Goal: Information Seeking & Learning: Learn about a topic

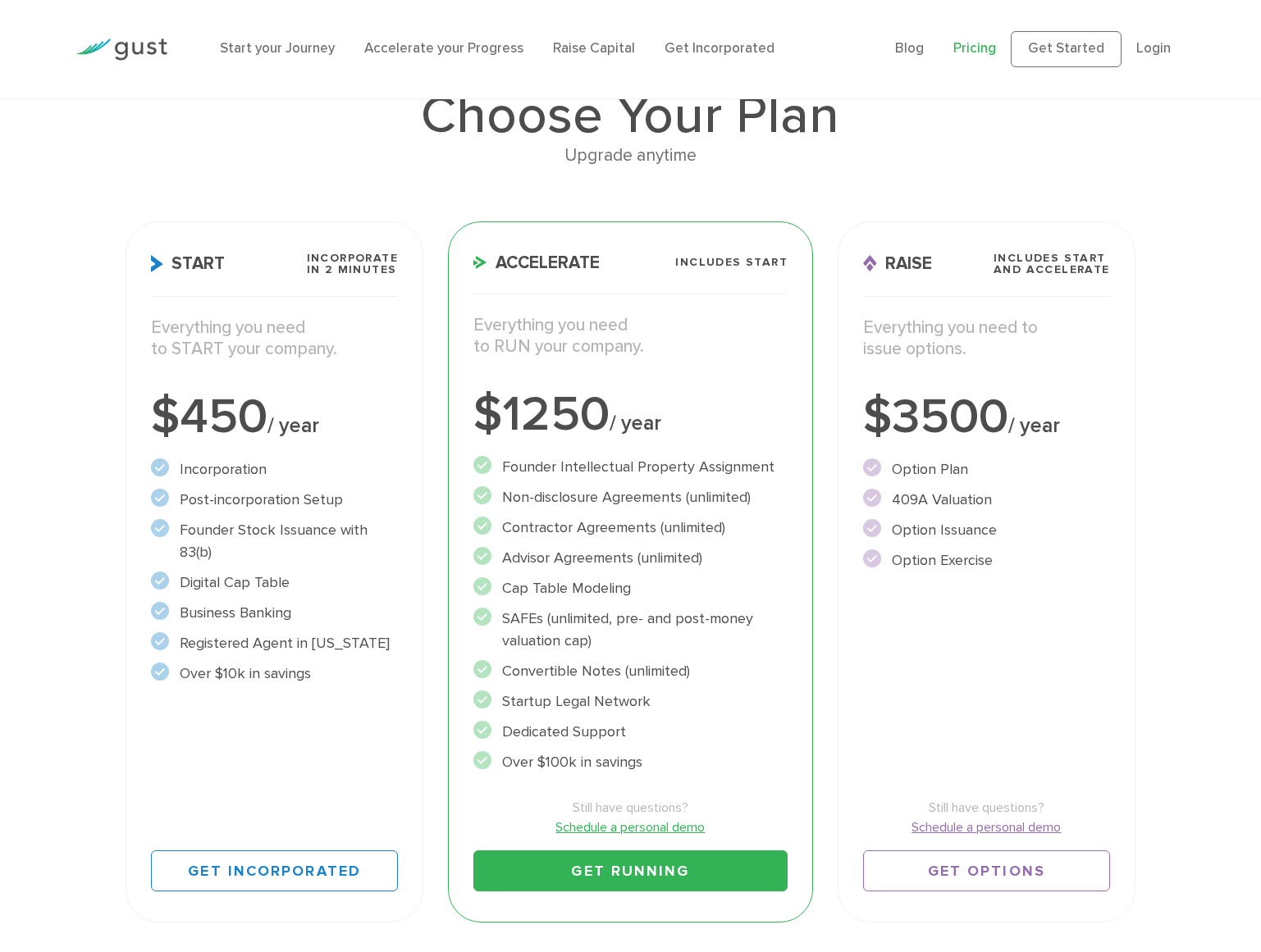
scroll to position [127, 0]
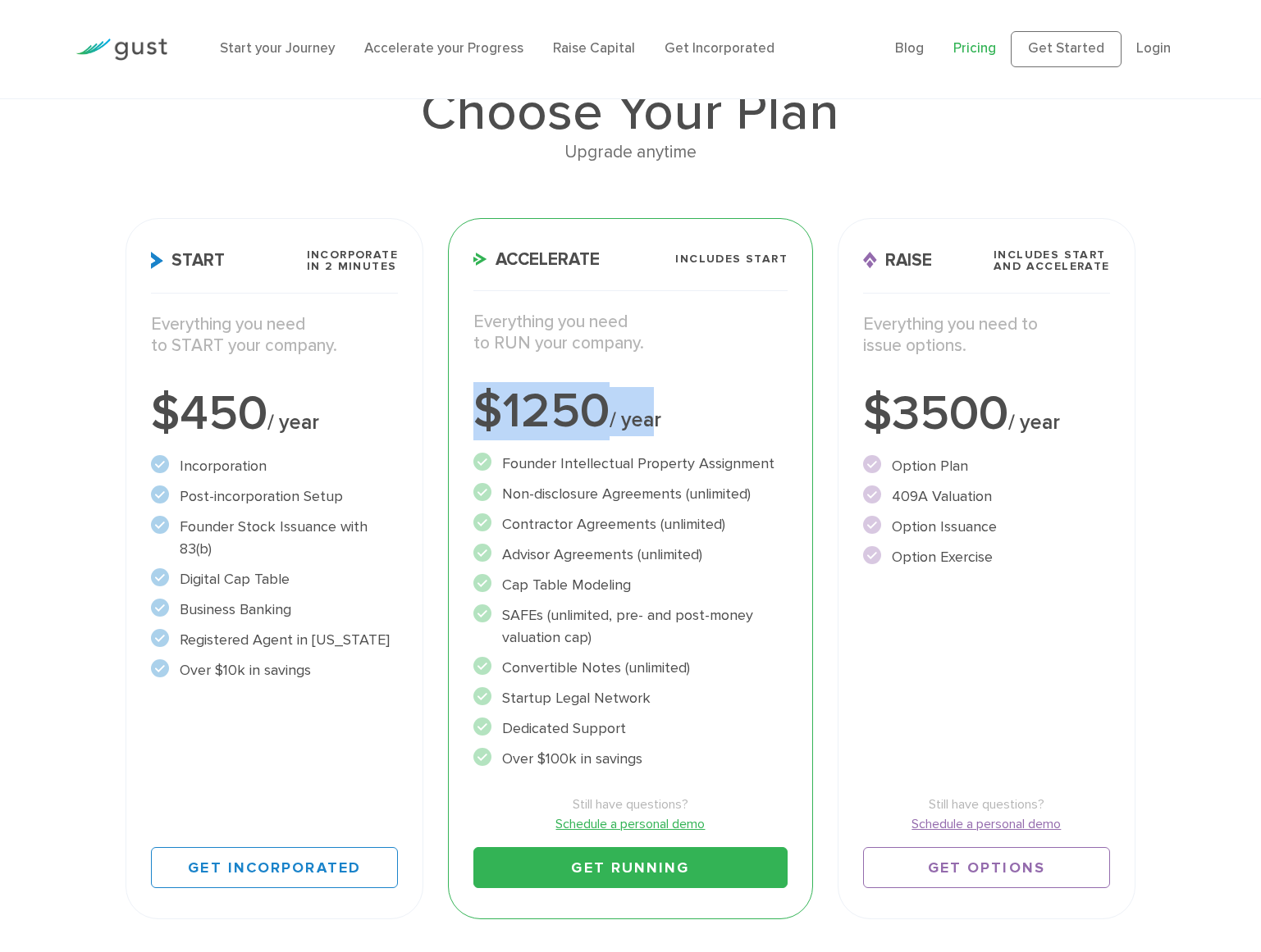
drag, startPoint x: 474, startPoint y: 411, endPoint x: 656, endPoint y: 432, distance: 183.2
click at [656, 432] on div "$1250 / year" at bounding box center [630, 411] width 315 height 49
click at [664, 429] on div "$1250 / year" at bounding box center [630, 411] width 315 height 49
drag, startPoint x: 493, startPoint y: 407, endPoint x: 677, endPoint y: 422, distance: 184.6
click at [677, 422] on div "$1250 / year" at bounding box center [630, 411] width 315 height 49
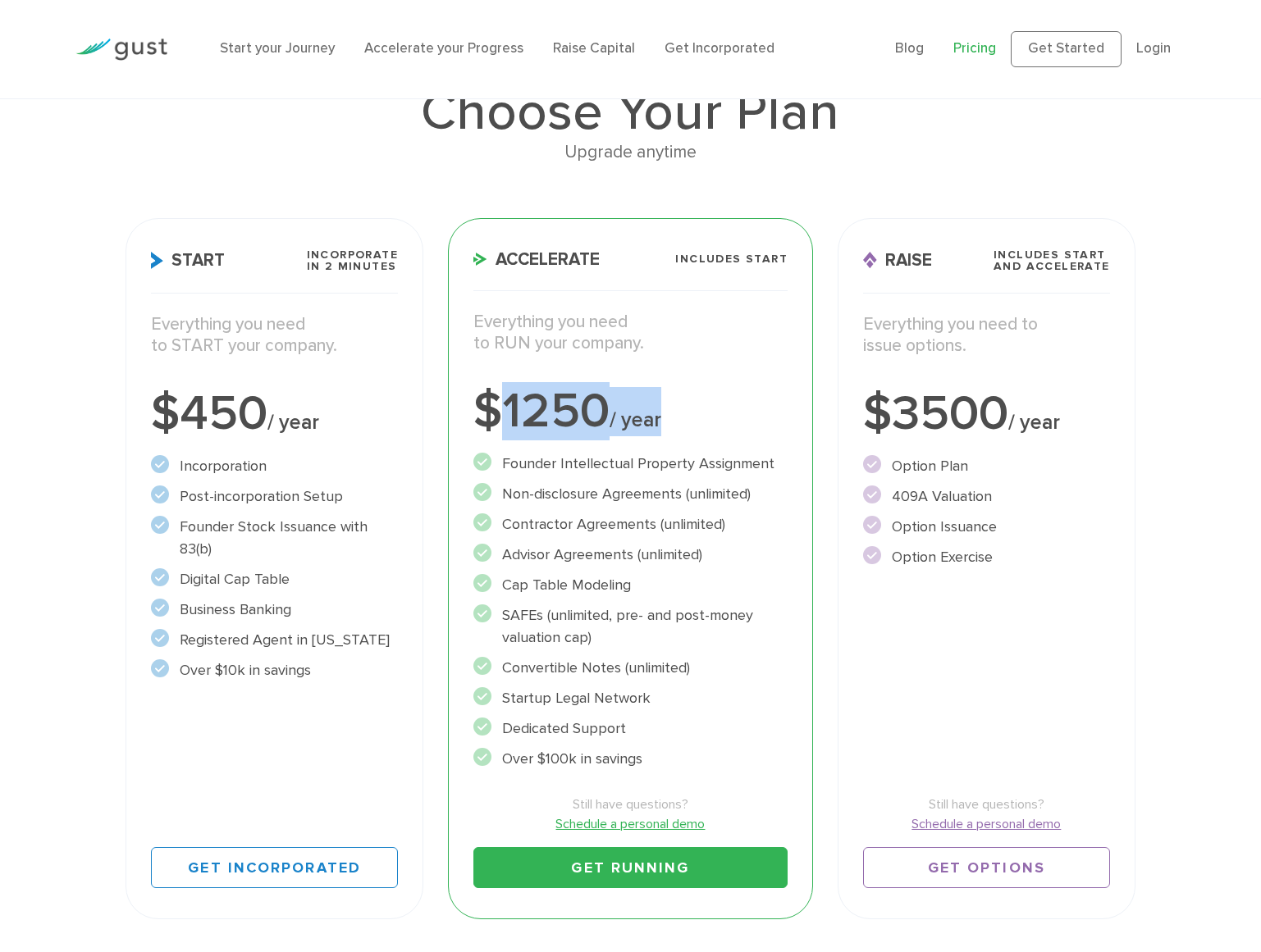
click at [694, 419] on div "$1250 / year" at bounding box center [630, 411] width 315 height 49
drag, startPoint x: 470, startPoint y: 407, endPoint x: 681, endPoint y: 422, distance: 211.5
click at [681, 422] on div "Accelerate Includes START Everything you need to RUN your company. $1250 / year…" at bounding box center [630, 568] width 365 height 701
click at [681, 422] on div "$1250 / year" at bounding box center [630, 411] width 315 height 49
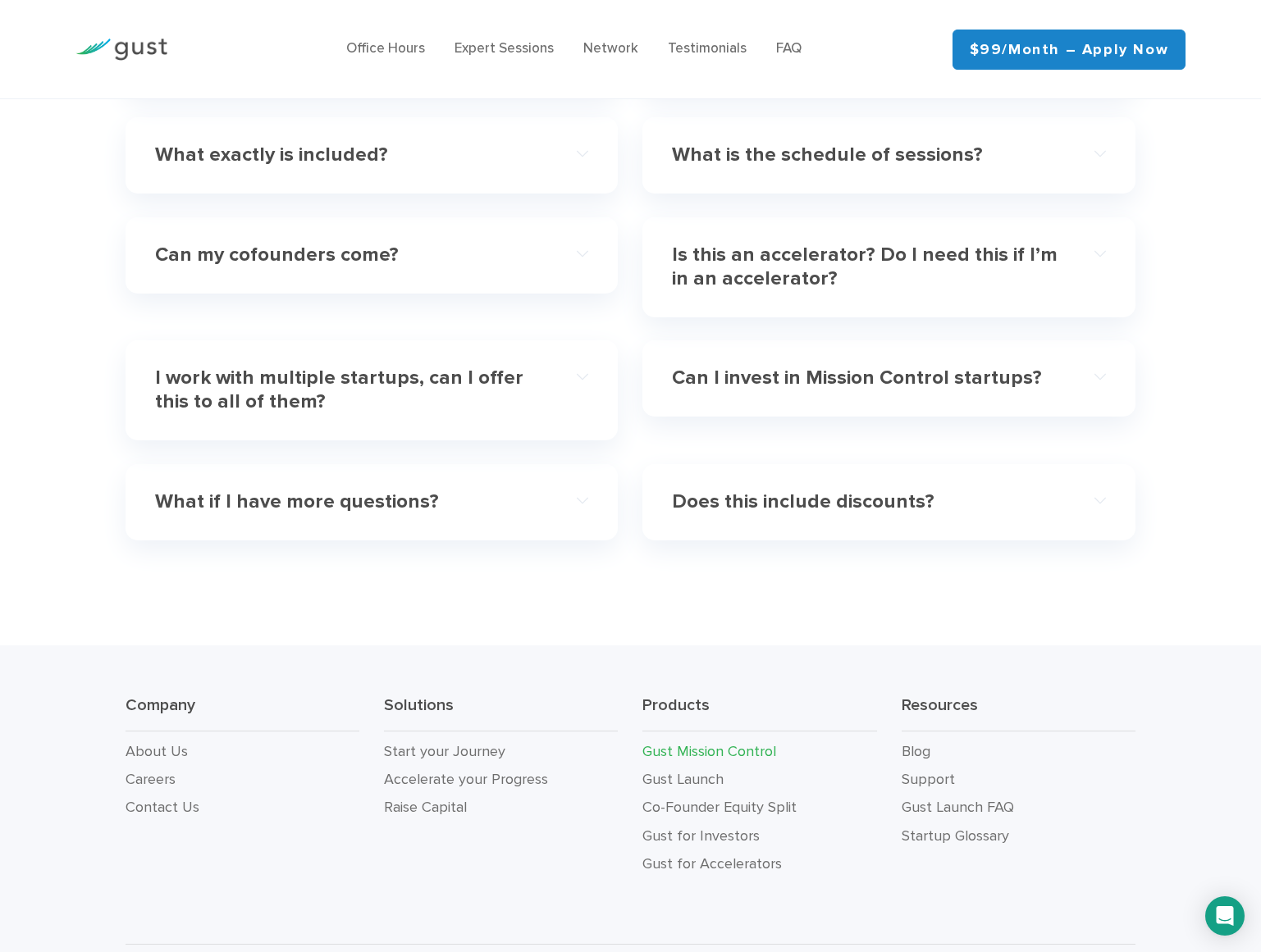
scroll to position [4697, 0]
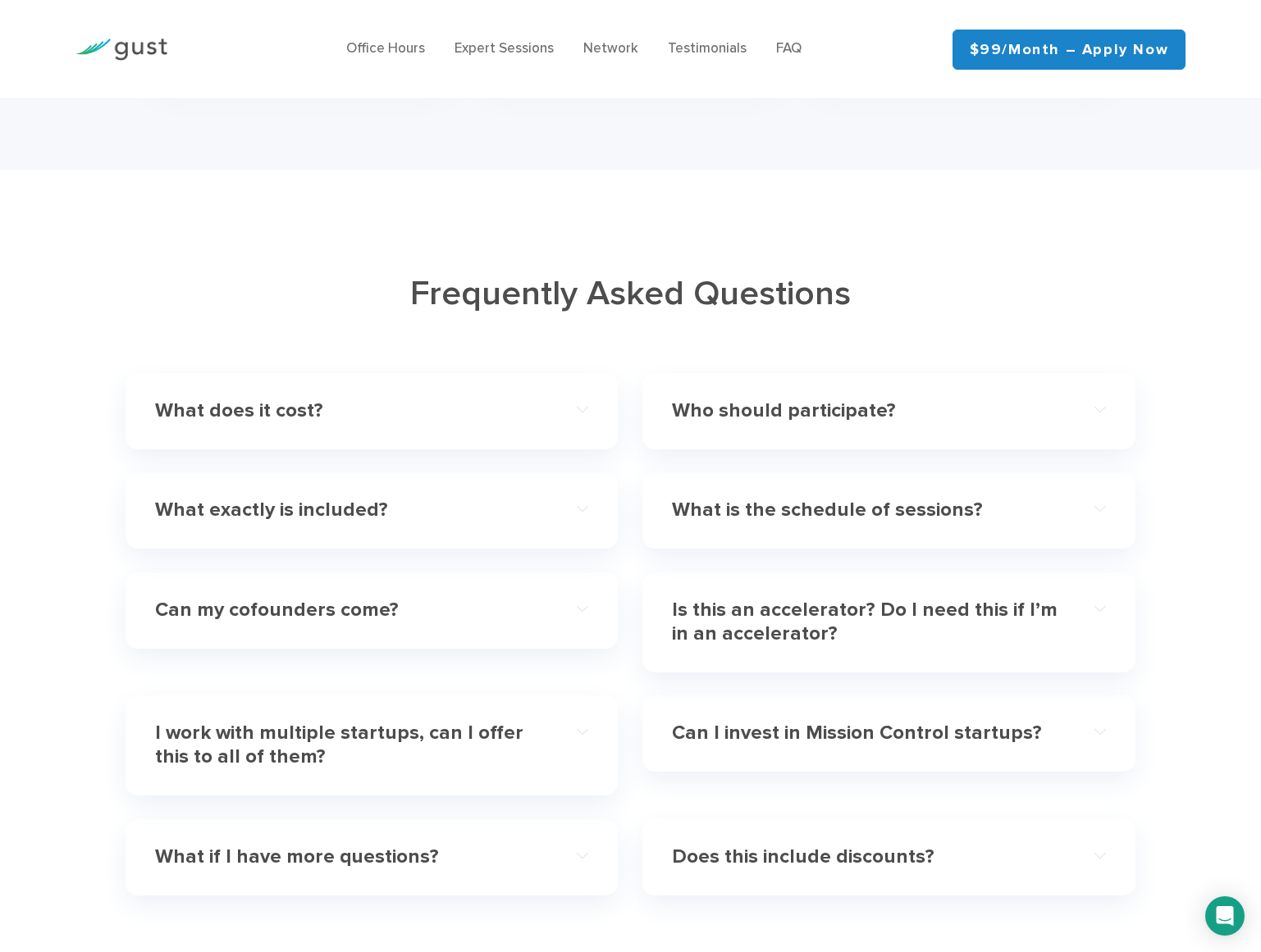
click at [411, 498] on h4 "What exactly is included?" at bounding box center [349, 510] width 390 height 24
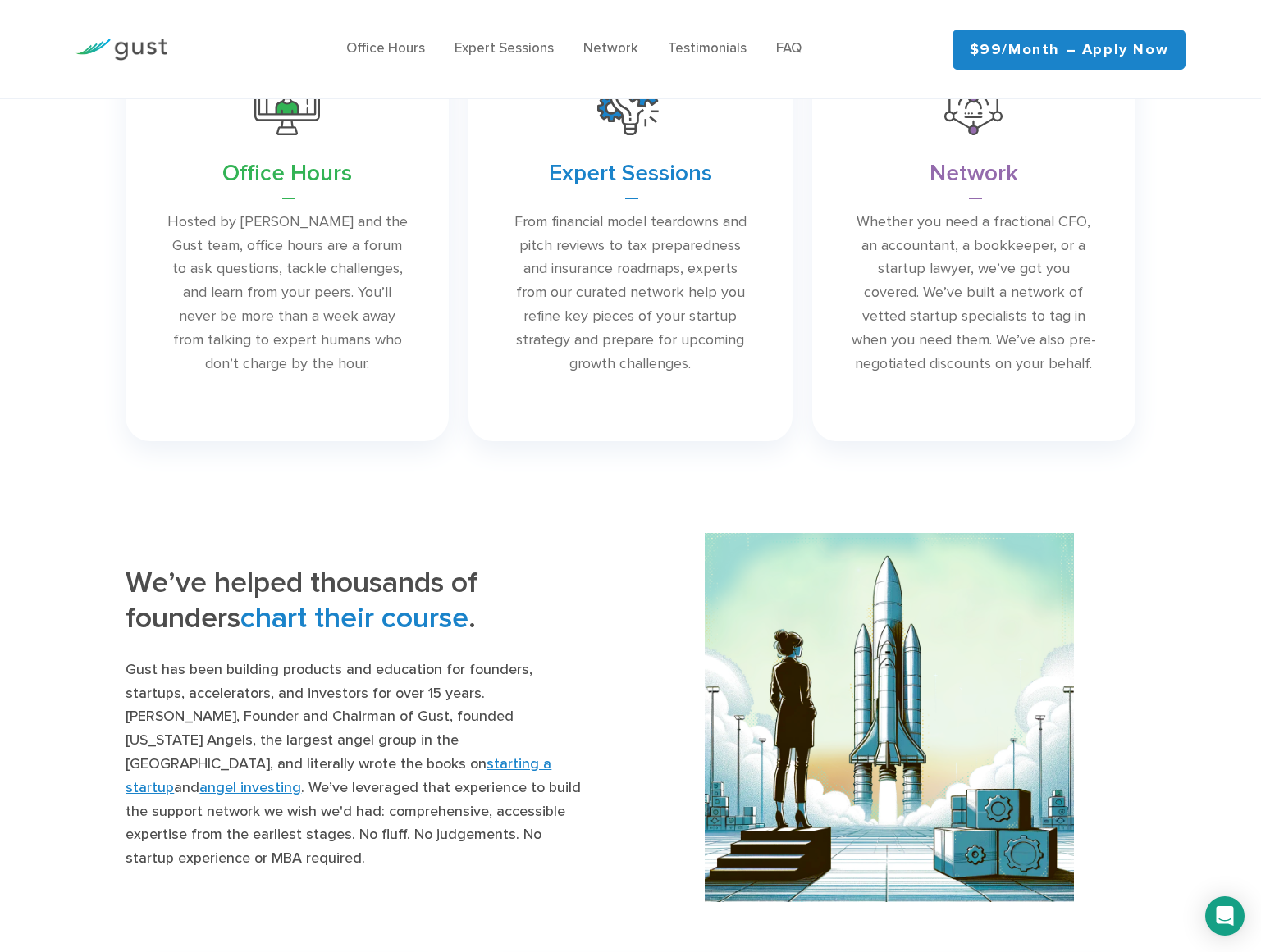
scroll to position [361, 0]
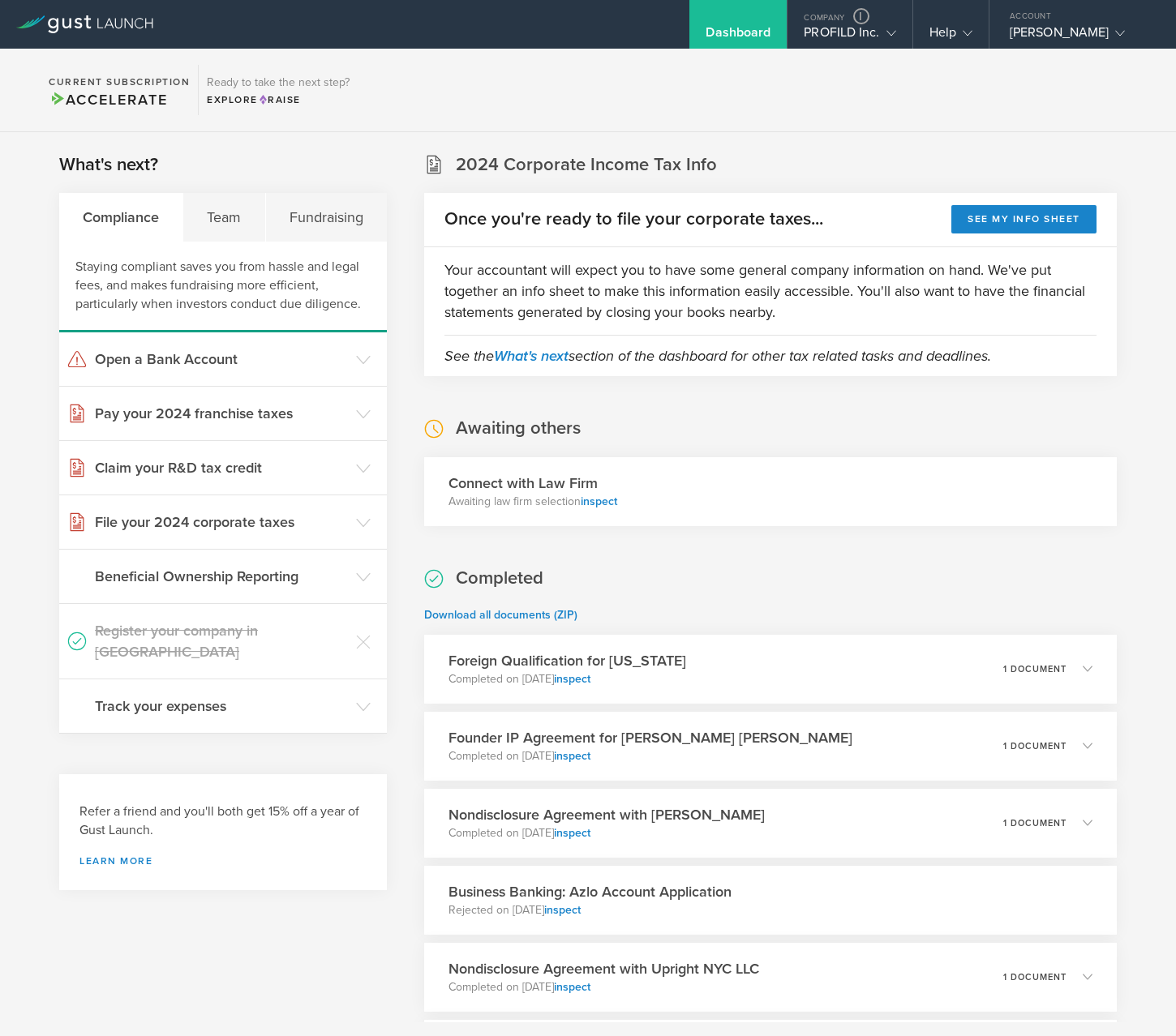
click at [827, 52] on section "Current Subscription Accelerate Ready to take the next step? Explore Raise" at bounding box center [588, 90] width 1176 height 83
click at [827, 40] on div "PROFILD Inc." at bounding box center [850, 35] width 92 height 24
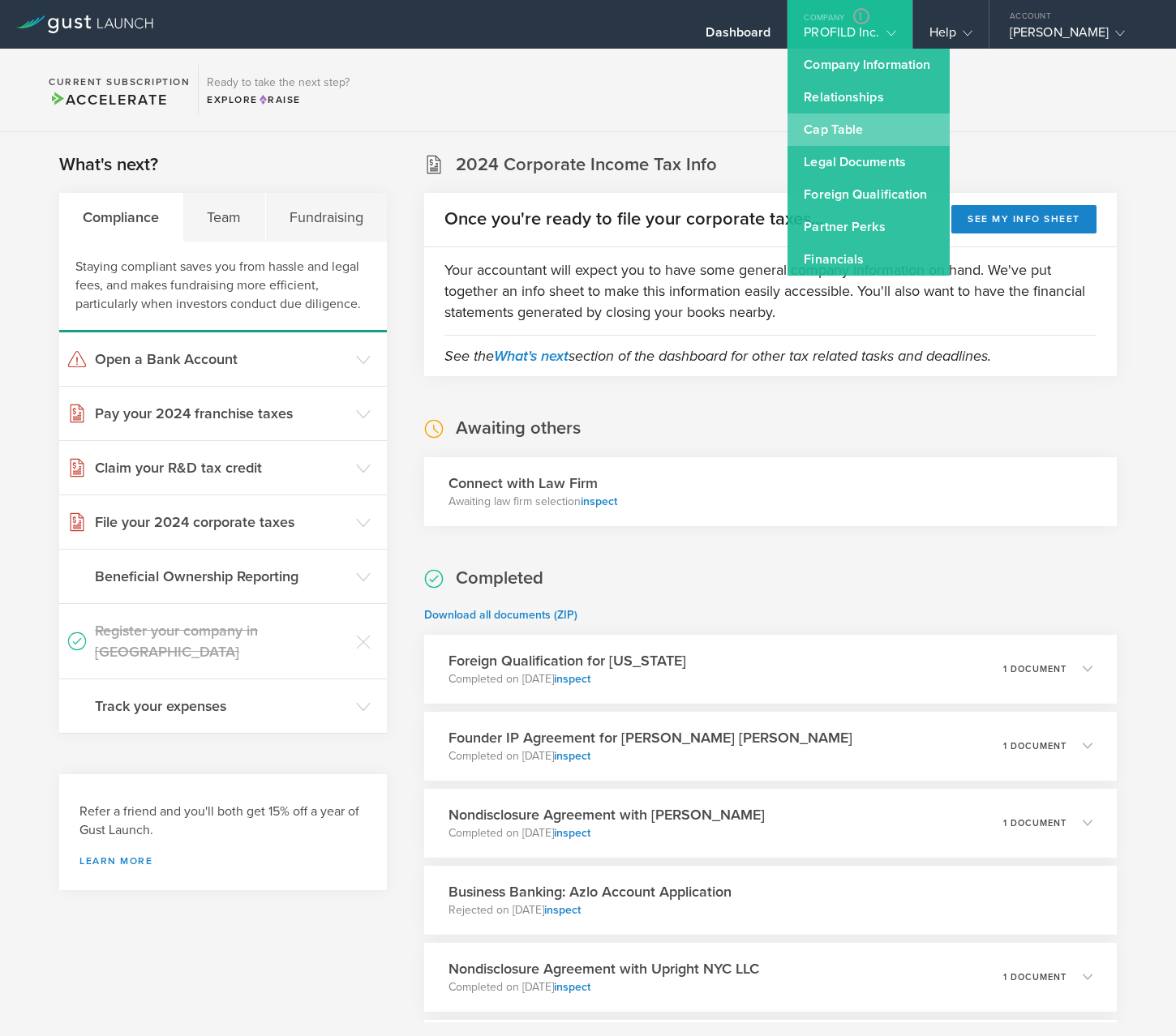
click at [838, 121] on link "Cap Table" at bounding box center [868, 130] width 162 height 33
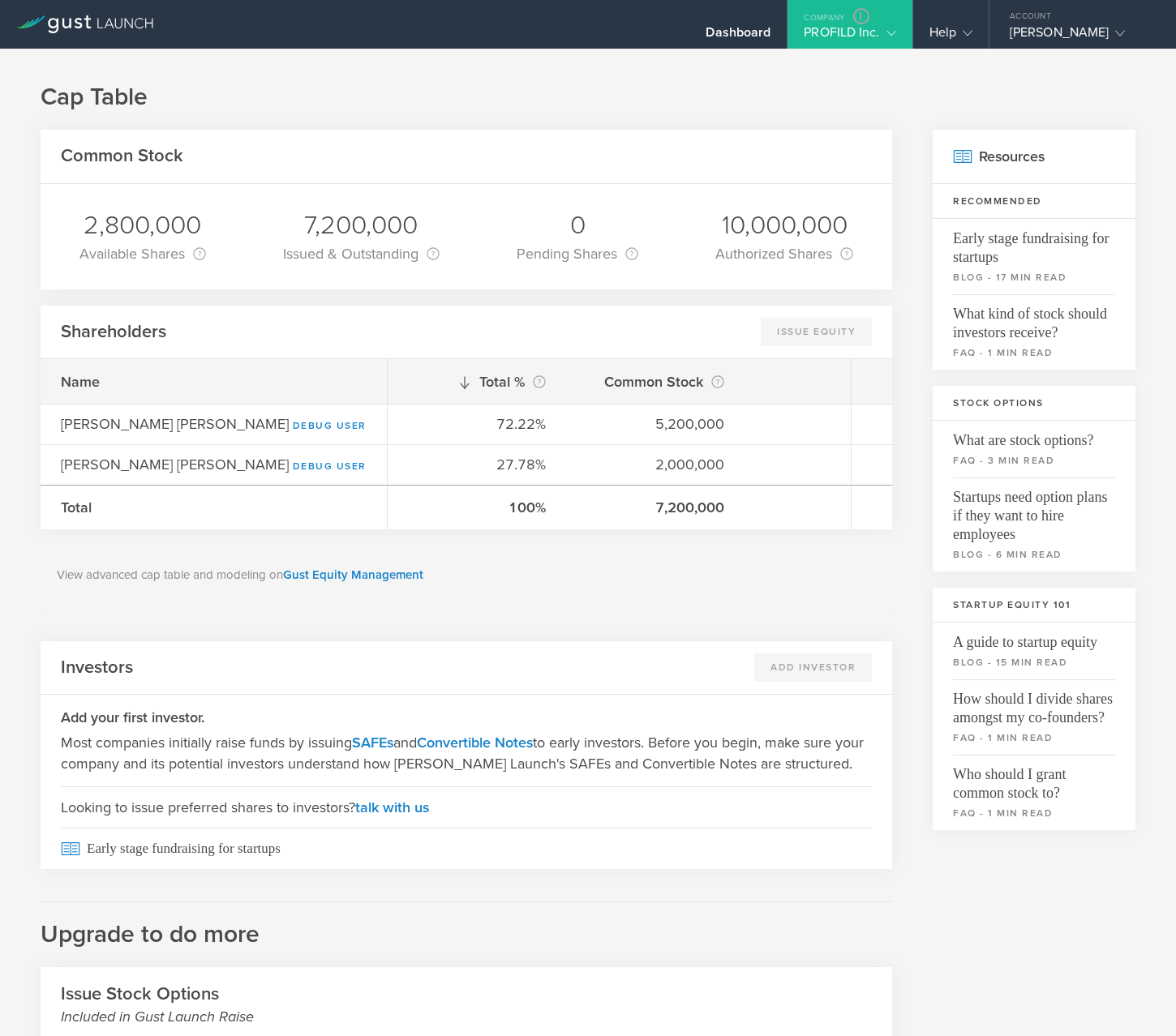
click at [810, 31] on div "PROFILD Inc." at bounding box center [850, 35] width 92 height 24
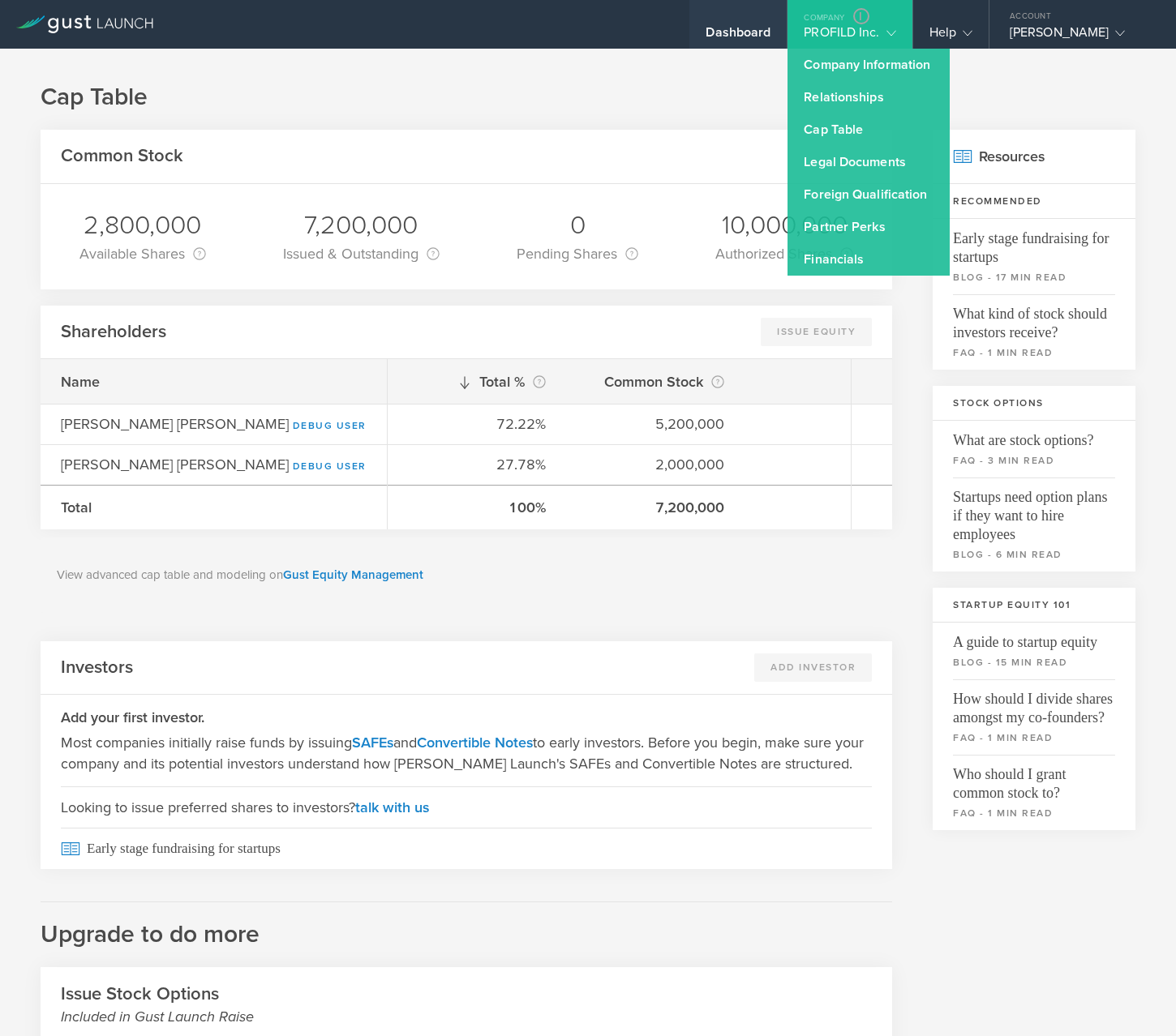
click at [741, 23] on div "Dashboard" at bounding box center [738, 24] width 98 height 49
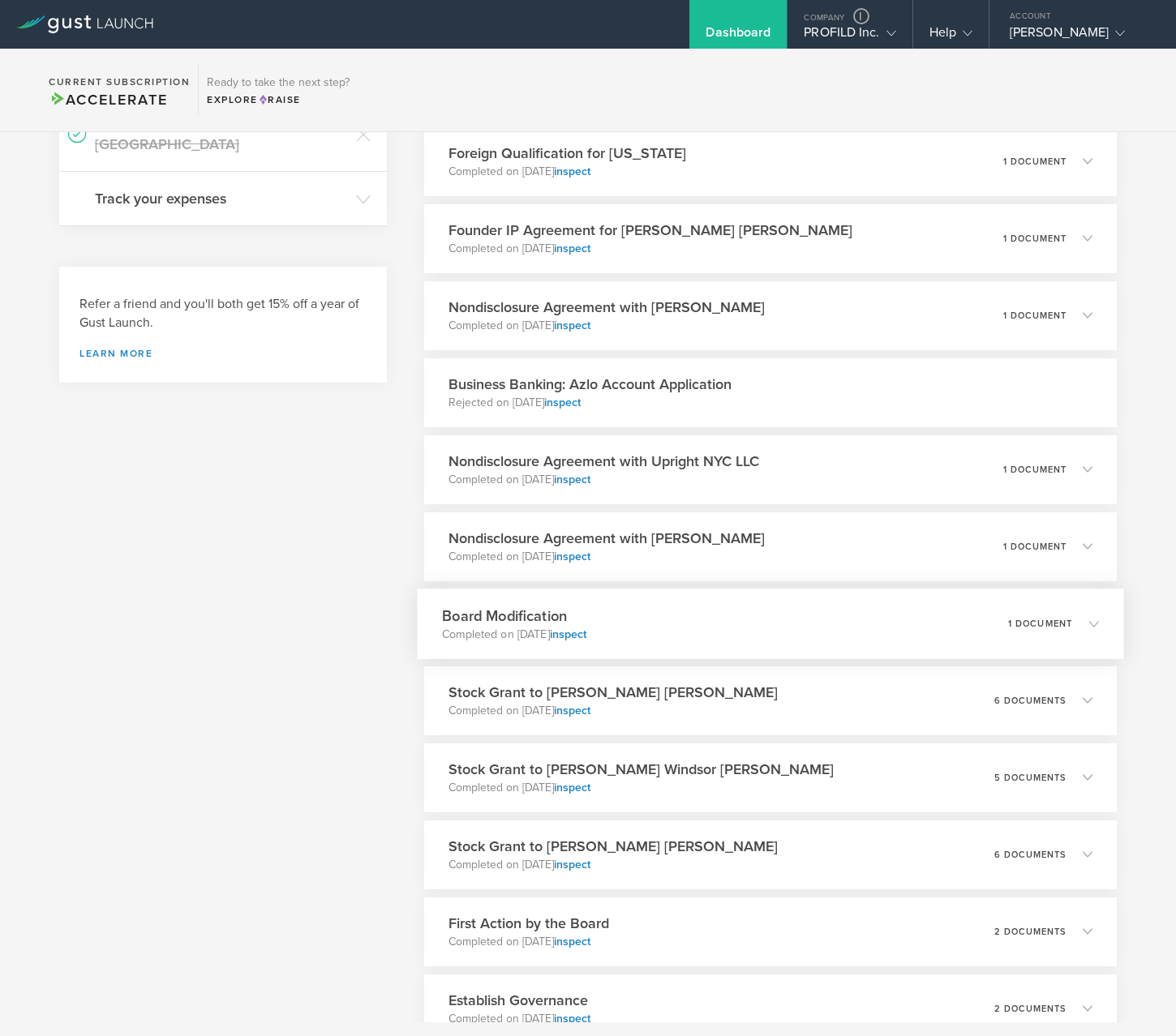
scroll to position [501, 0]
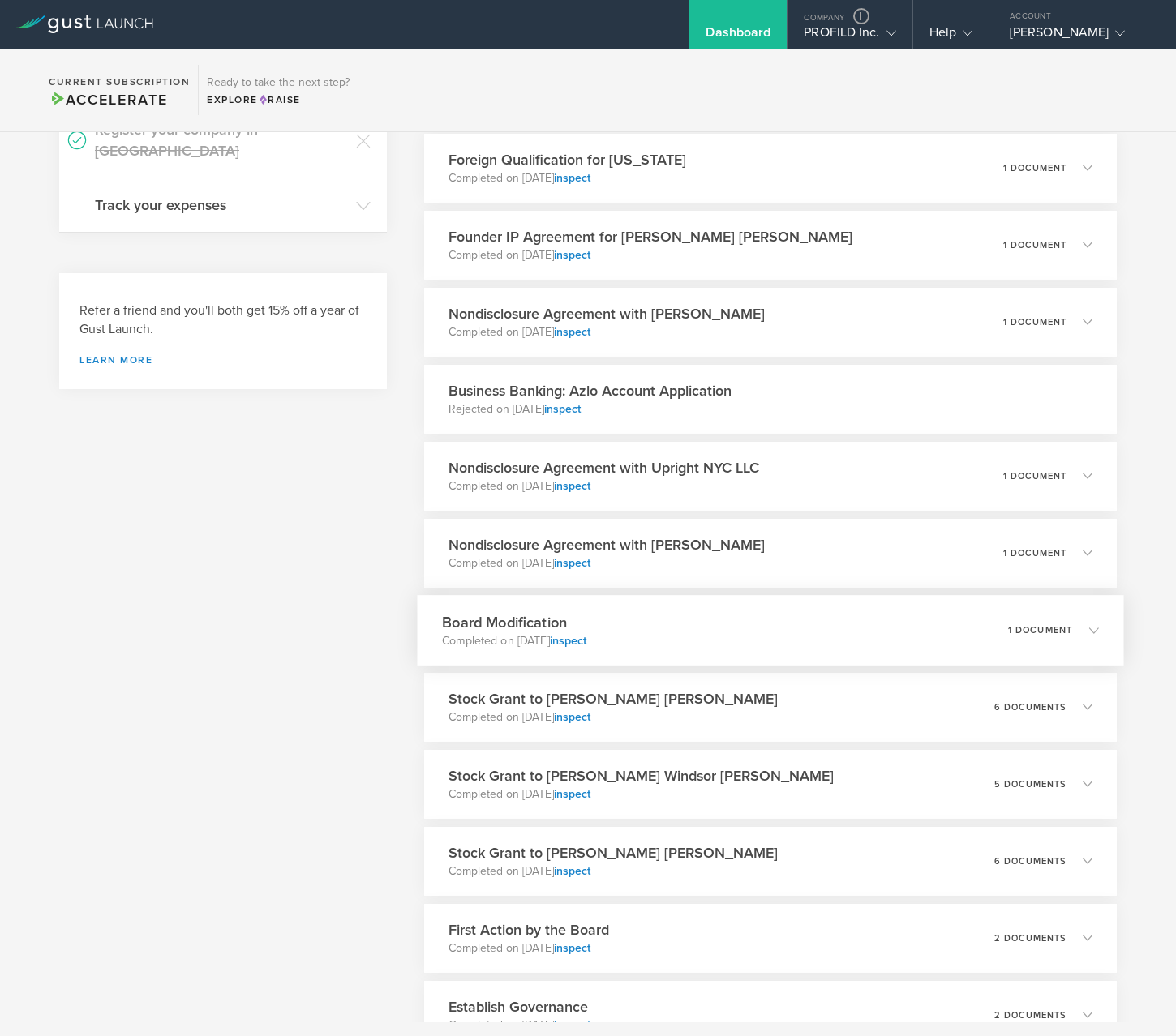
click at [683, 632] on div "Board Modification Completed on Feb 10, 2020 inspect 1 document" at bounding box center [770, 630] width 706 height 71
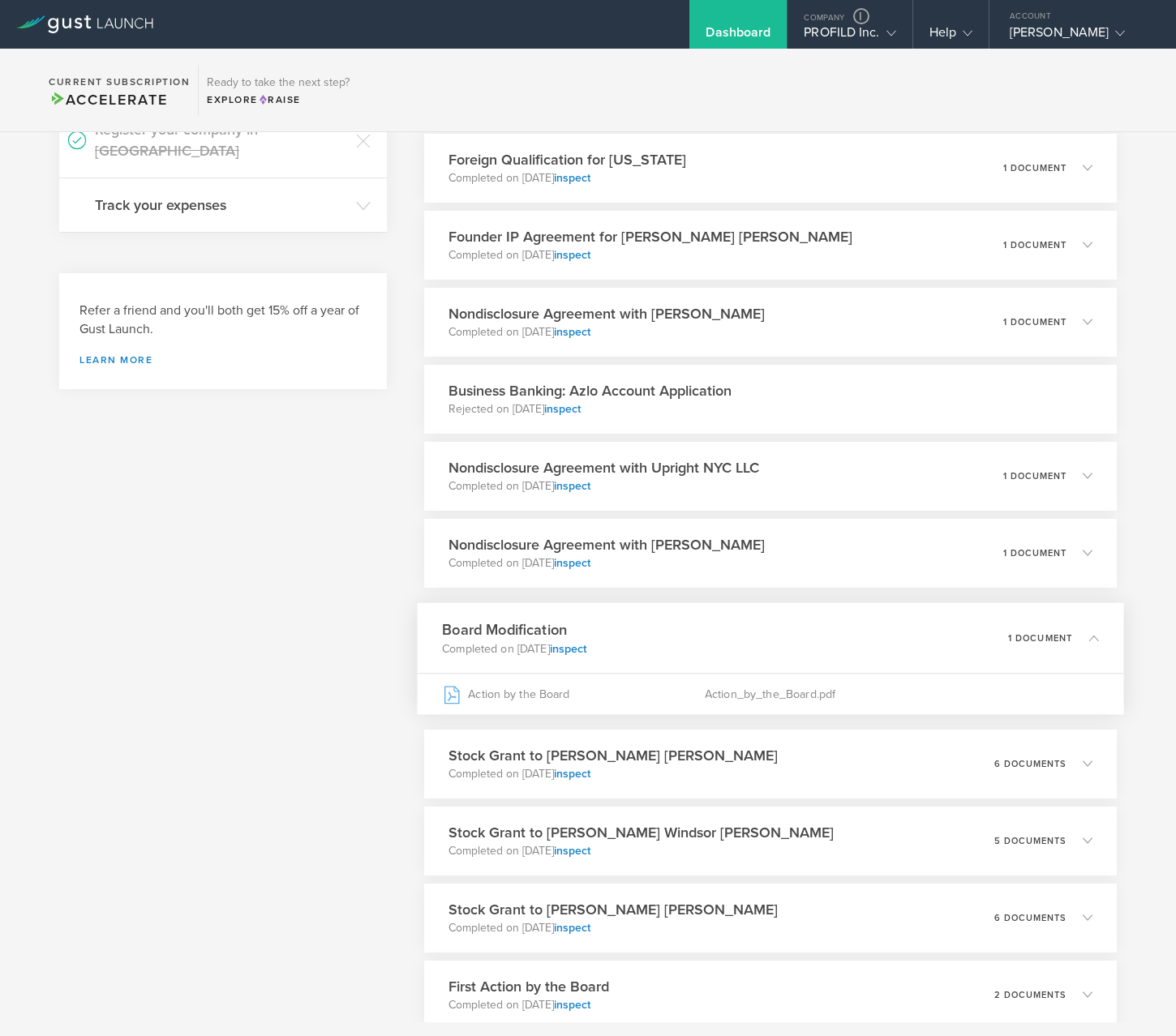
click at [683, 631] on div "Board Modification Completed on Feb 10, 2020 inspect 1 document" at bounding box center [770, 638] width 706 height 71
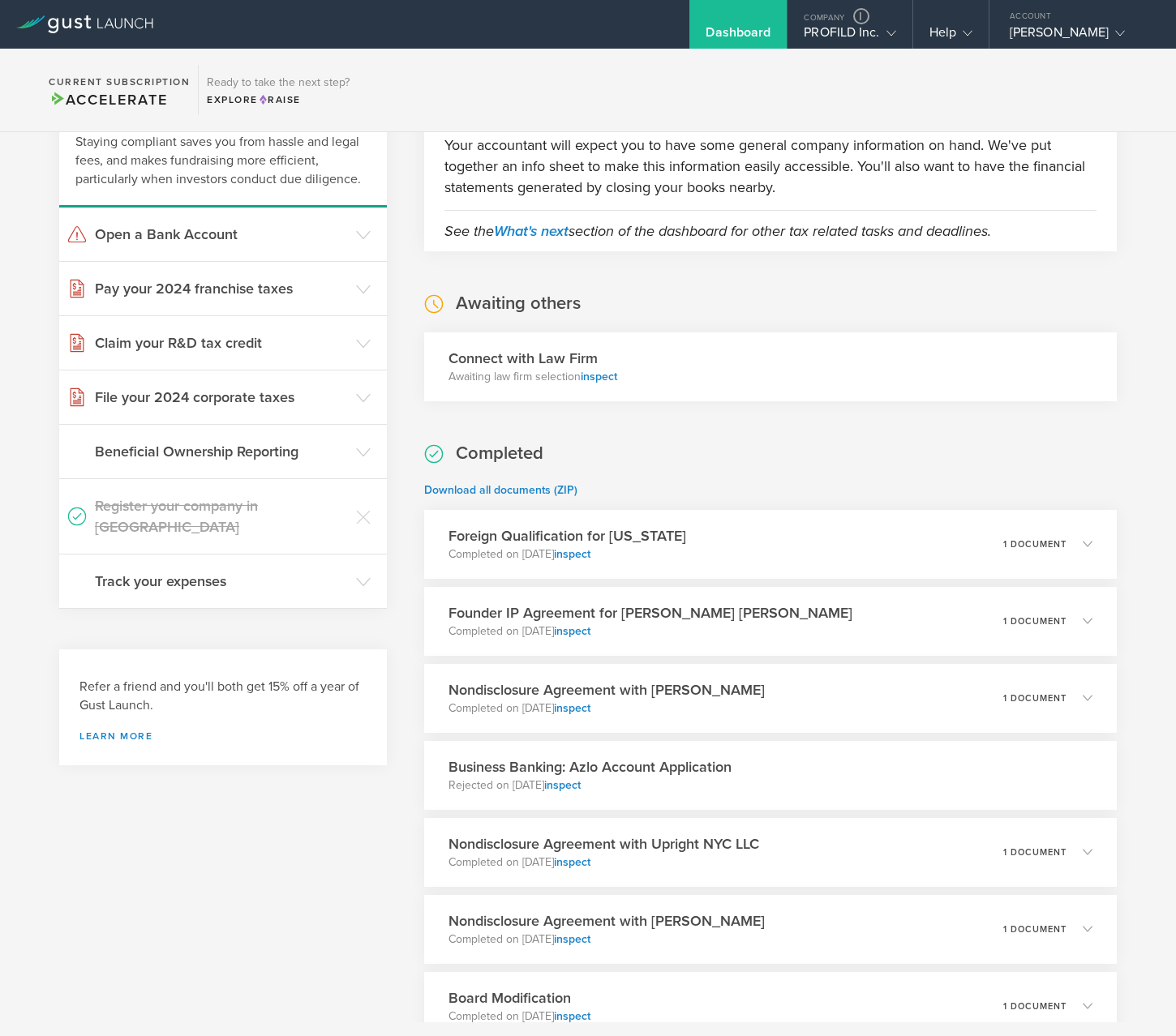
scroll to position [0, 0]
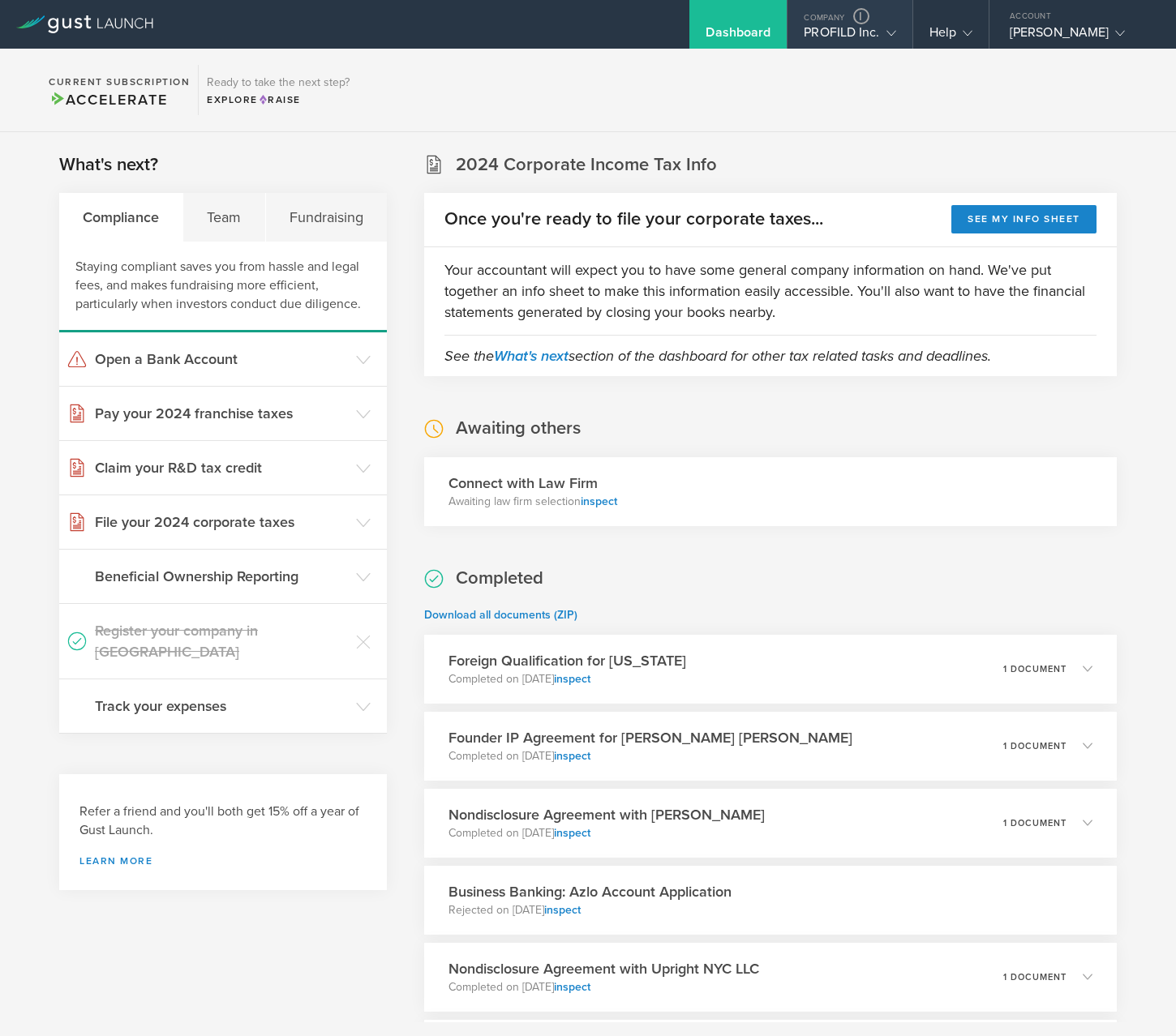
click at [873, 44] on div "PROFILD Inc." at bounding box center [850, 35] width 92 height 24
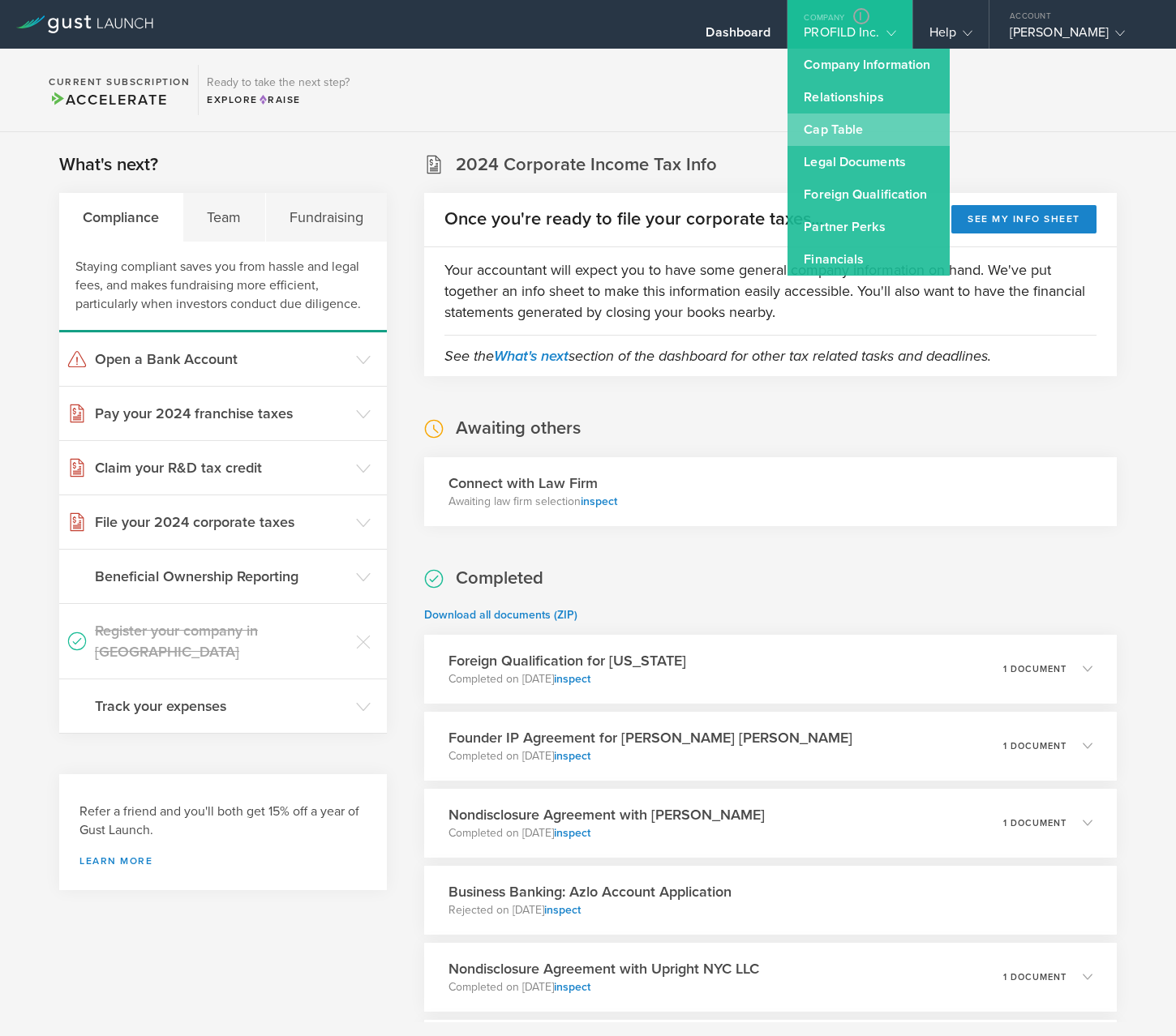
click at [851, 124] on link "Cap Table" at bounding box center [868, 130] width 162 height 33
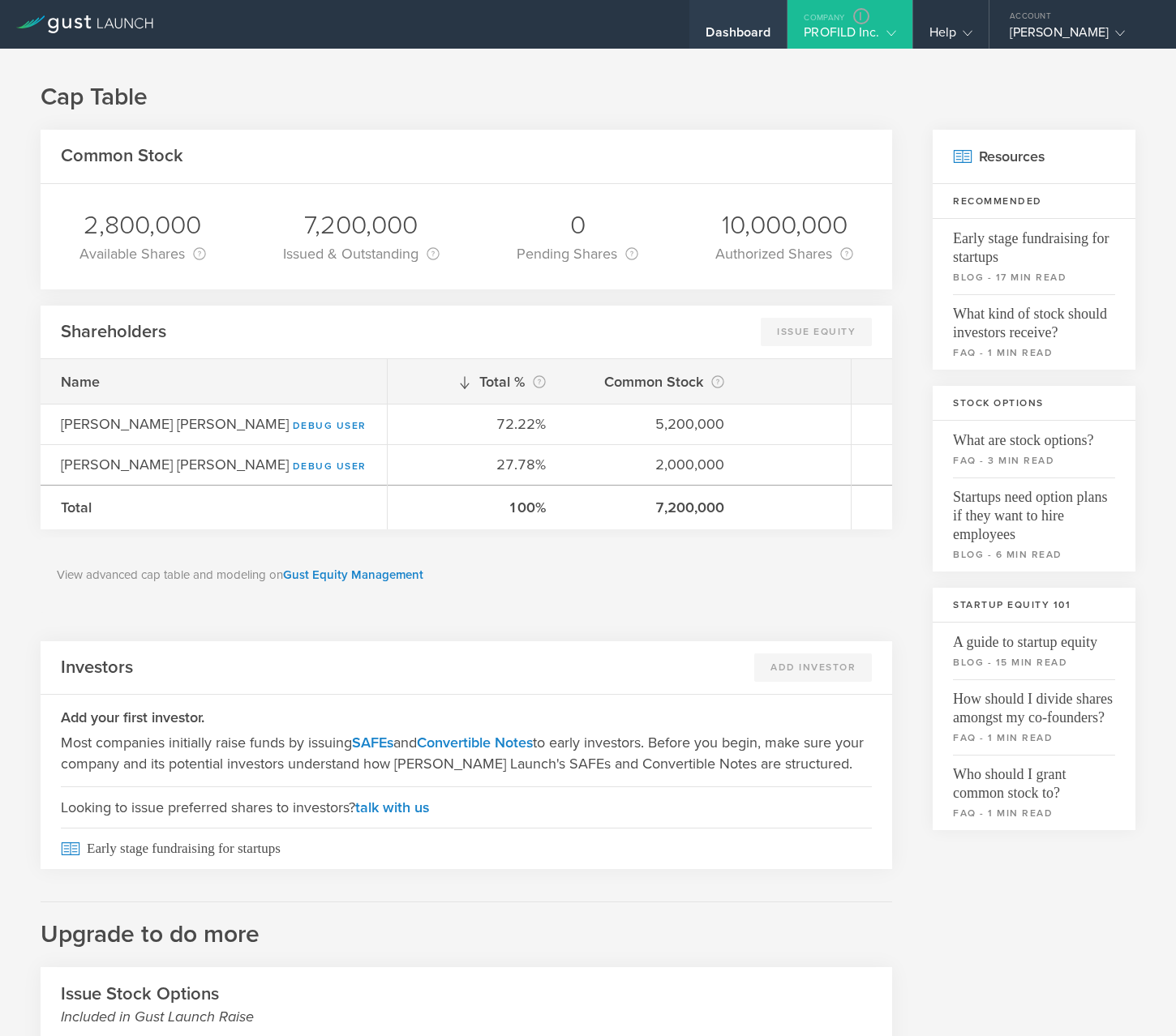
click at [720, 40] on div "Dashboard" at bounding box center [738, 35] width 65 height 24
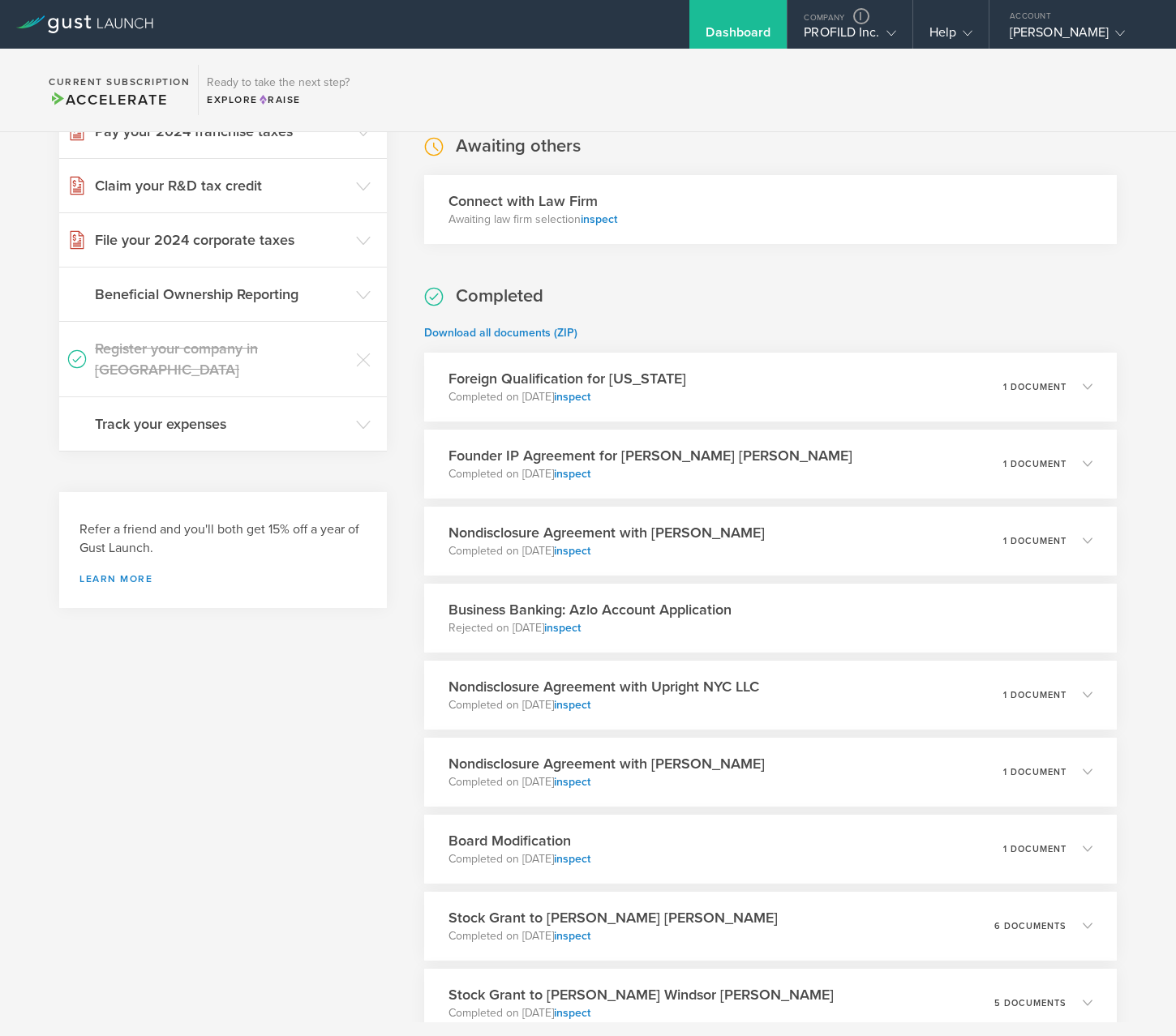
scroll to position [593, 0]
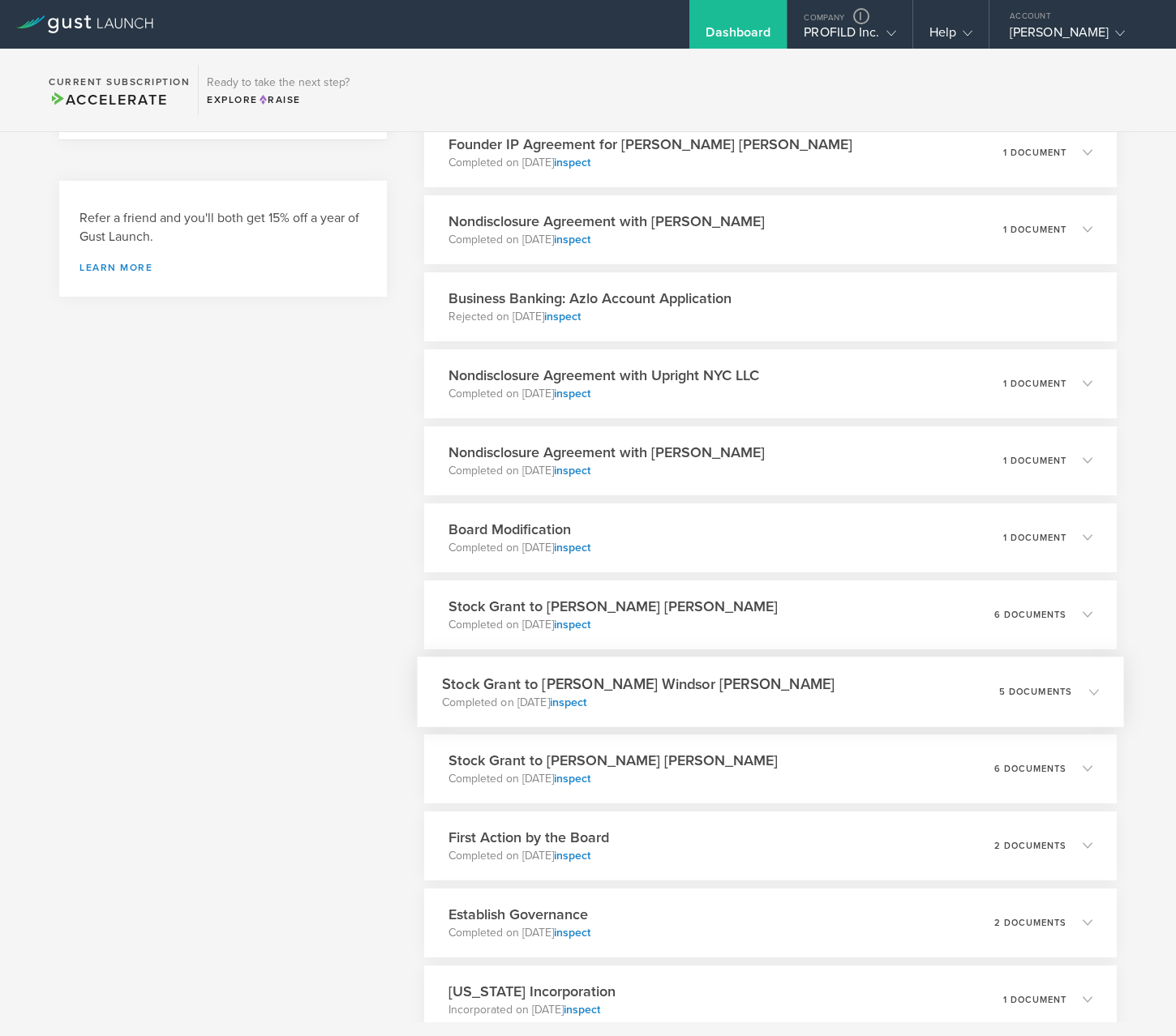
click at [786, 677] on h3 "Stock Grant to Thomas Geoffrey Windsor Greenwood" at bounding box center [638, 683] width 393 height 22
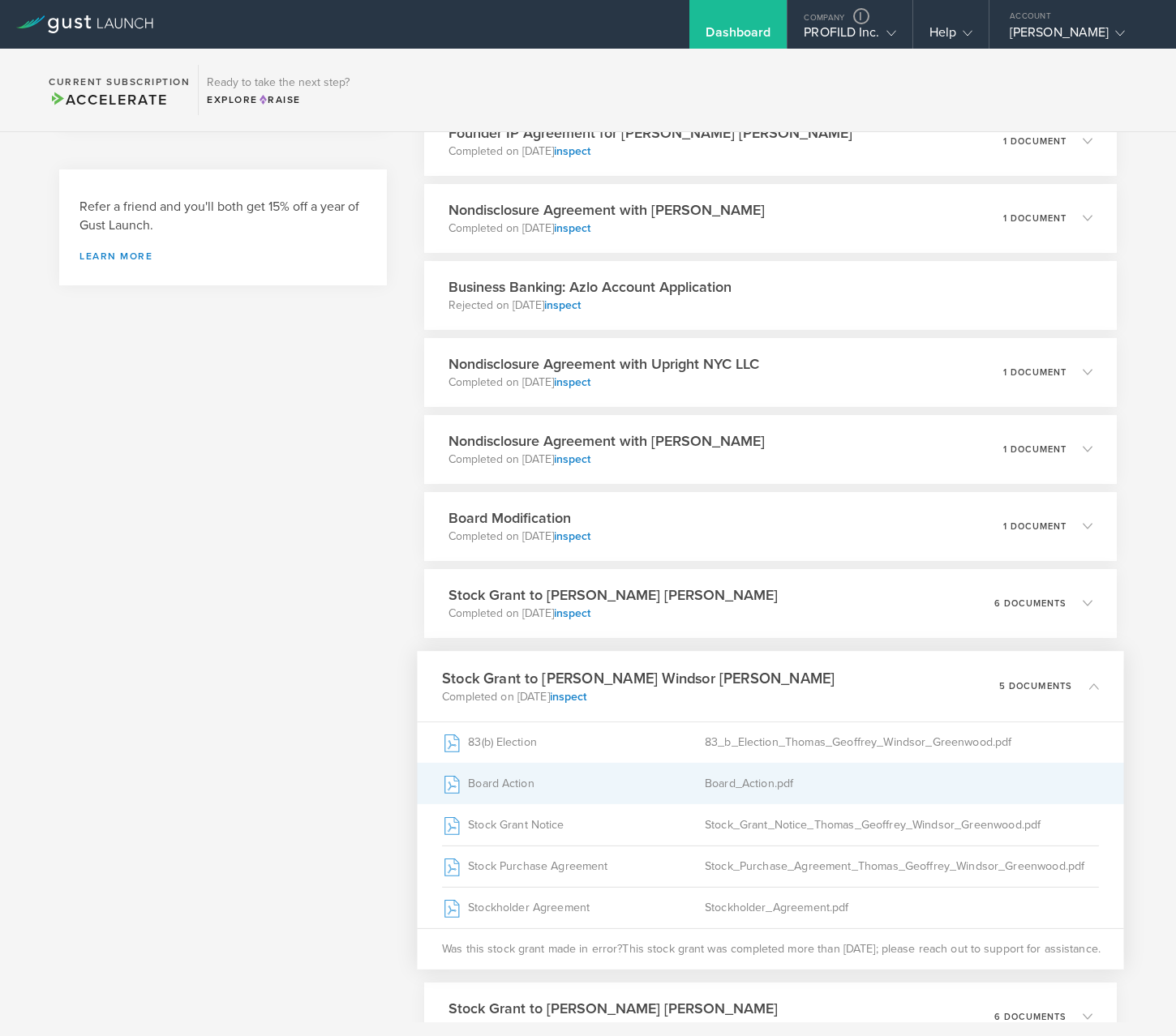
scroll to position [621, 0]
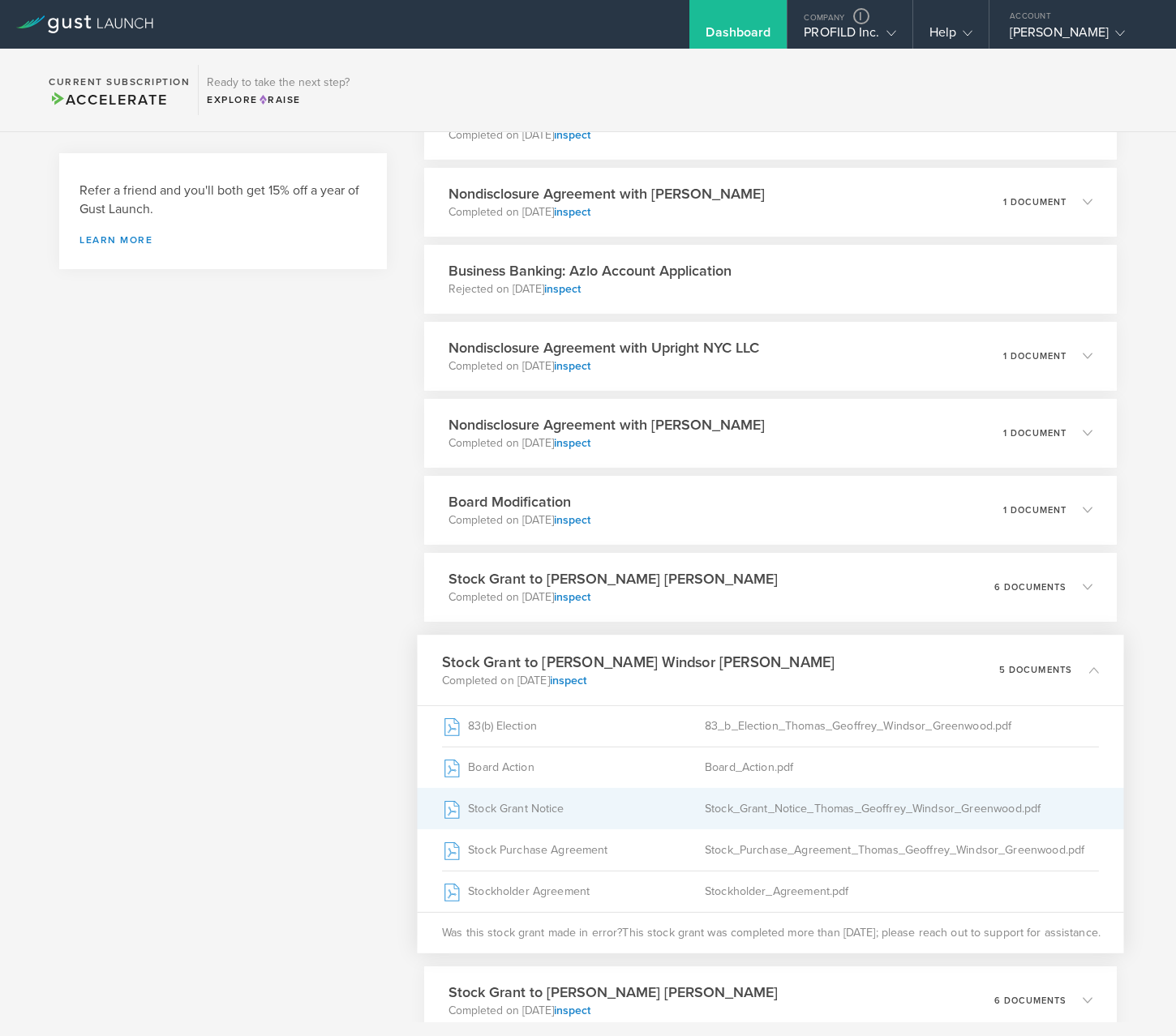
click at [690, 796] on div "Stock Grant Notice" at bounding box center [573, 808] width 263 height 40
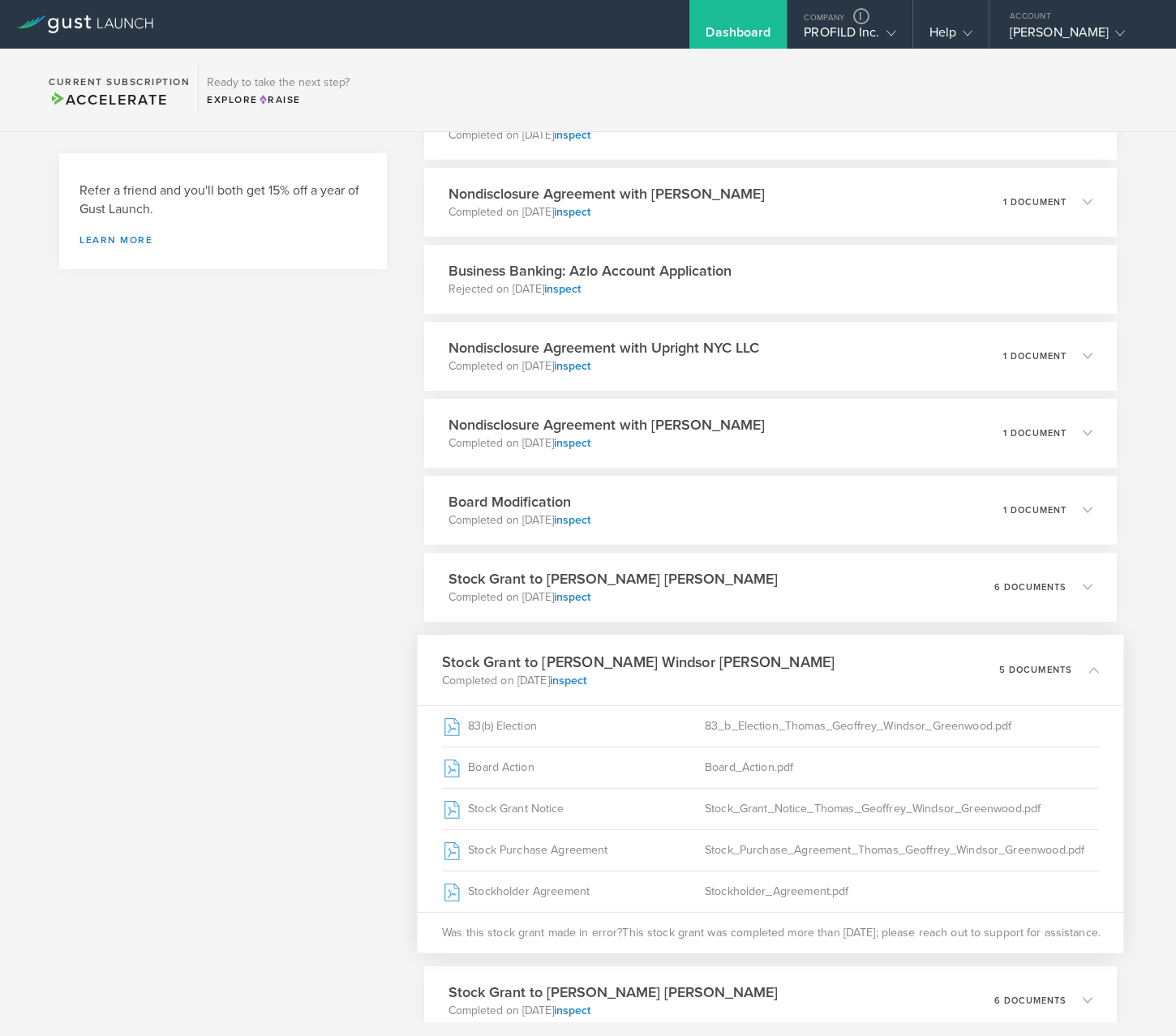
drag, startPoint x: 821, startPoint y: 35, endPoint x: 815, endPoint y: 55, distance: 20.9
click at [821, 35] on div "PROFILD Inc." at bounding box center [850, 35] width 92 height 24
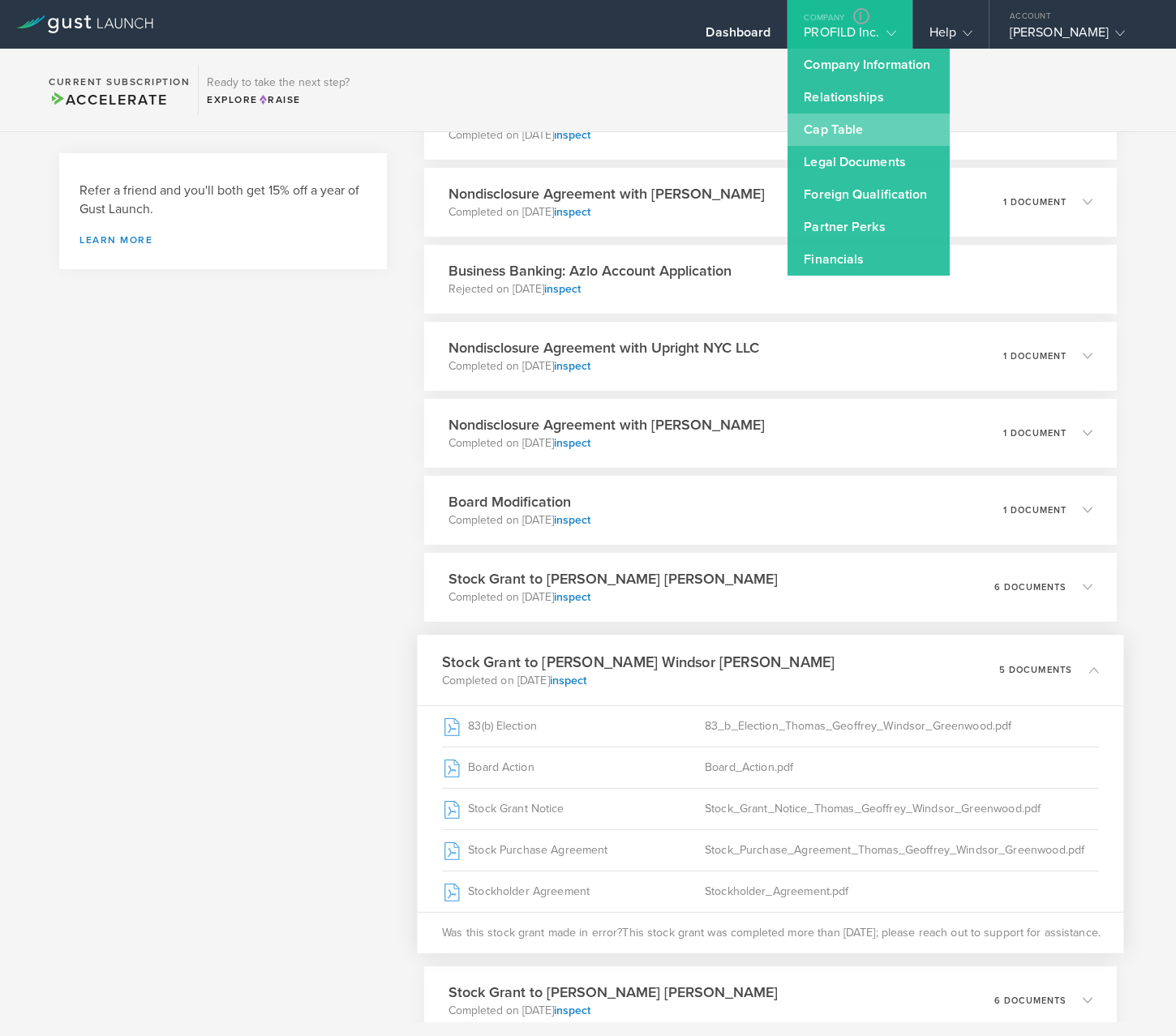
click at [833, 136] on link "Cap Table" at bounding box center [868, 130] width 162 height 33
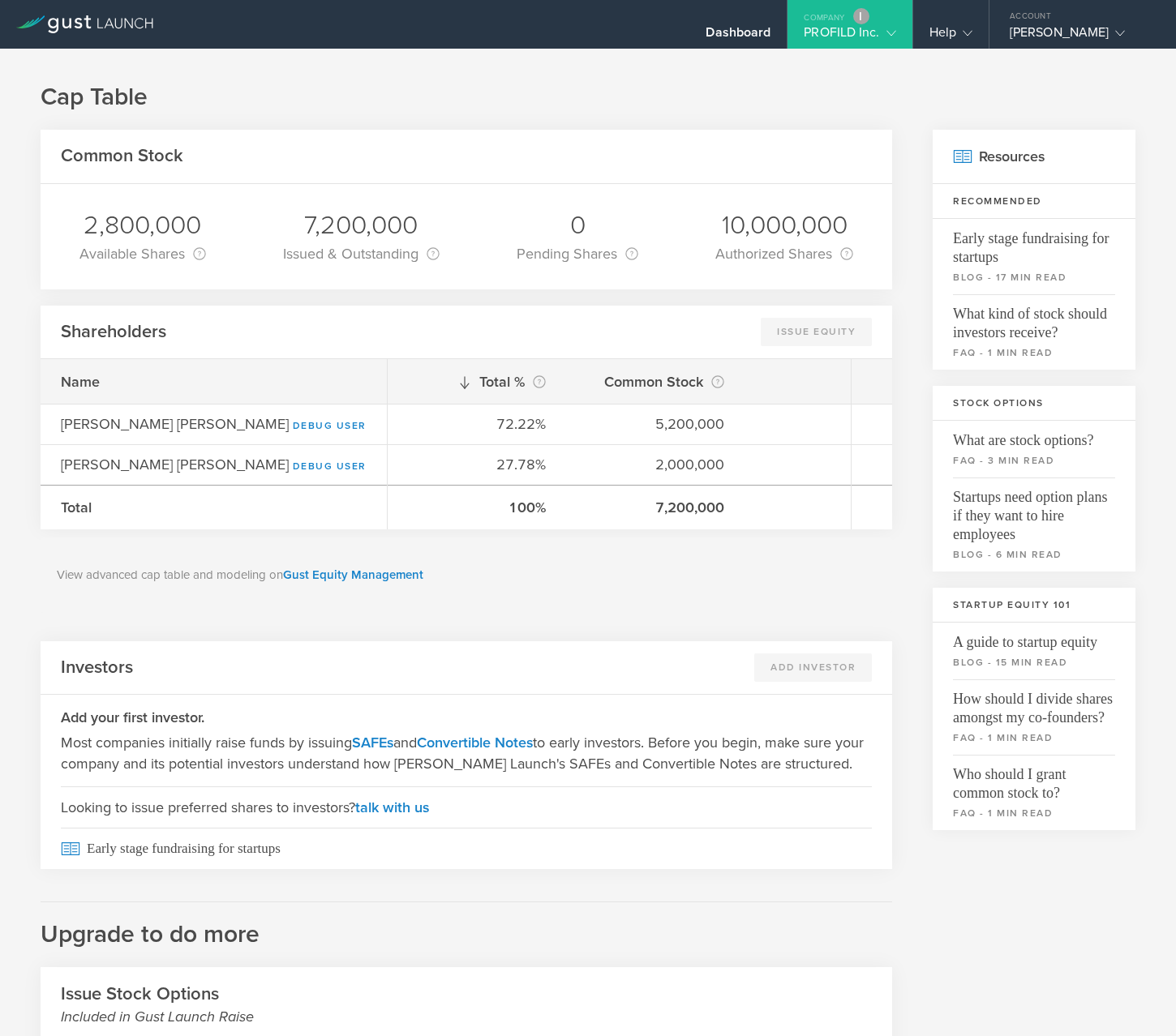
click at [855, 17] on link at bounding box center [861, 15] width 16 height 16
click at [850, 35] on div "PROFILD Inc." at bounding box center [850, 35] width 92 height 24
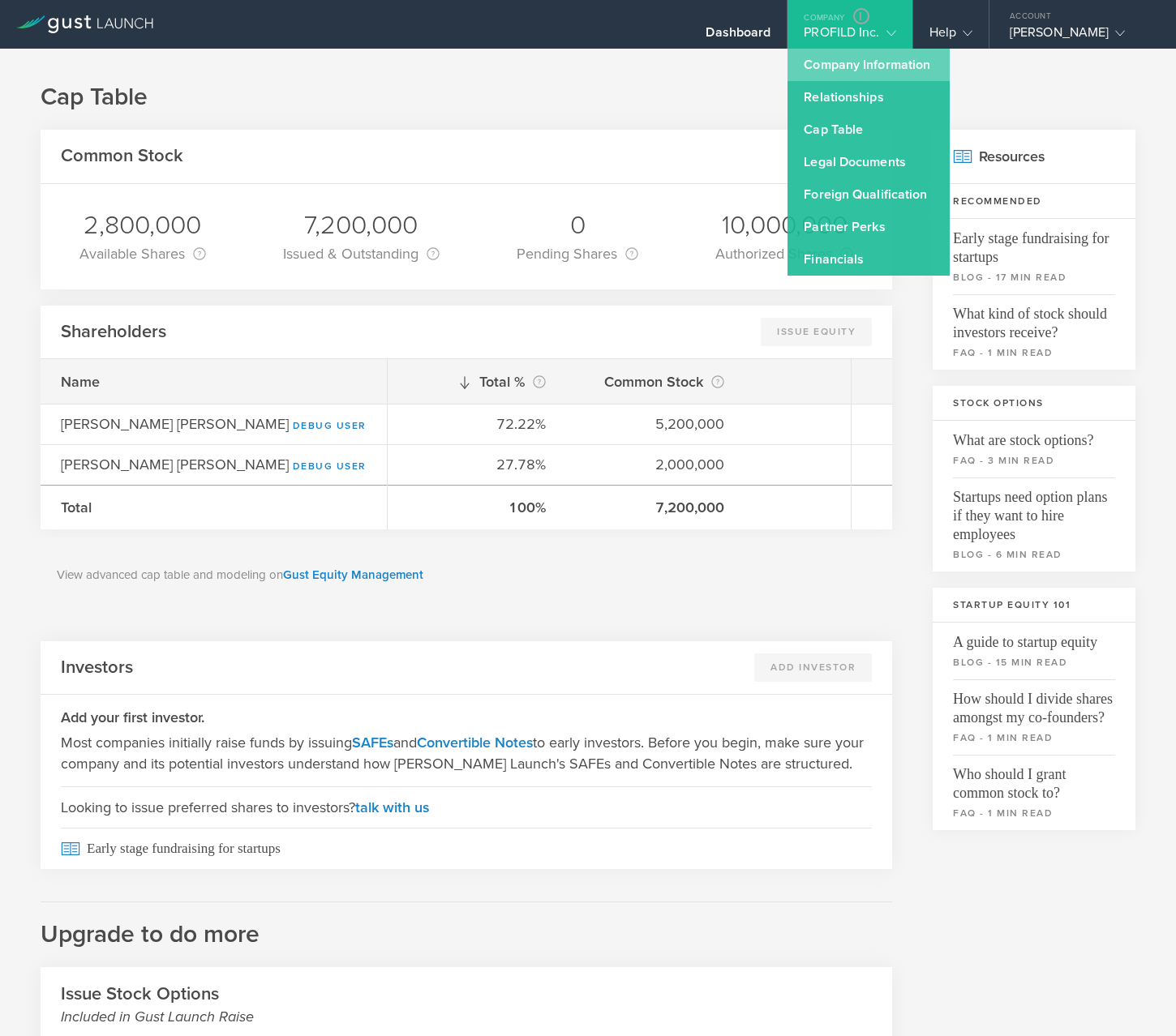
click at [856, 67] on link "Company Information" at bounding box center [868, 65] width 162 height 33
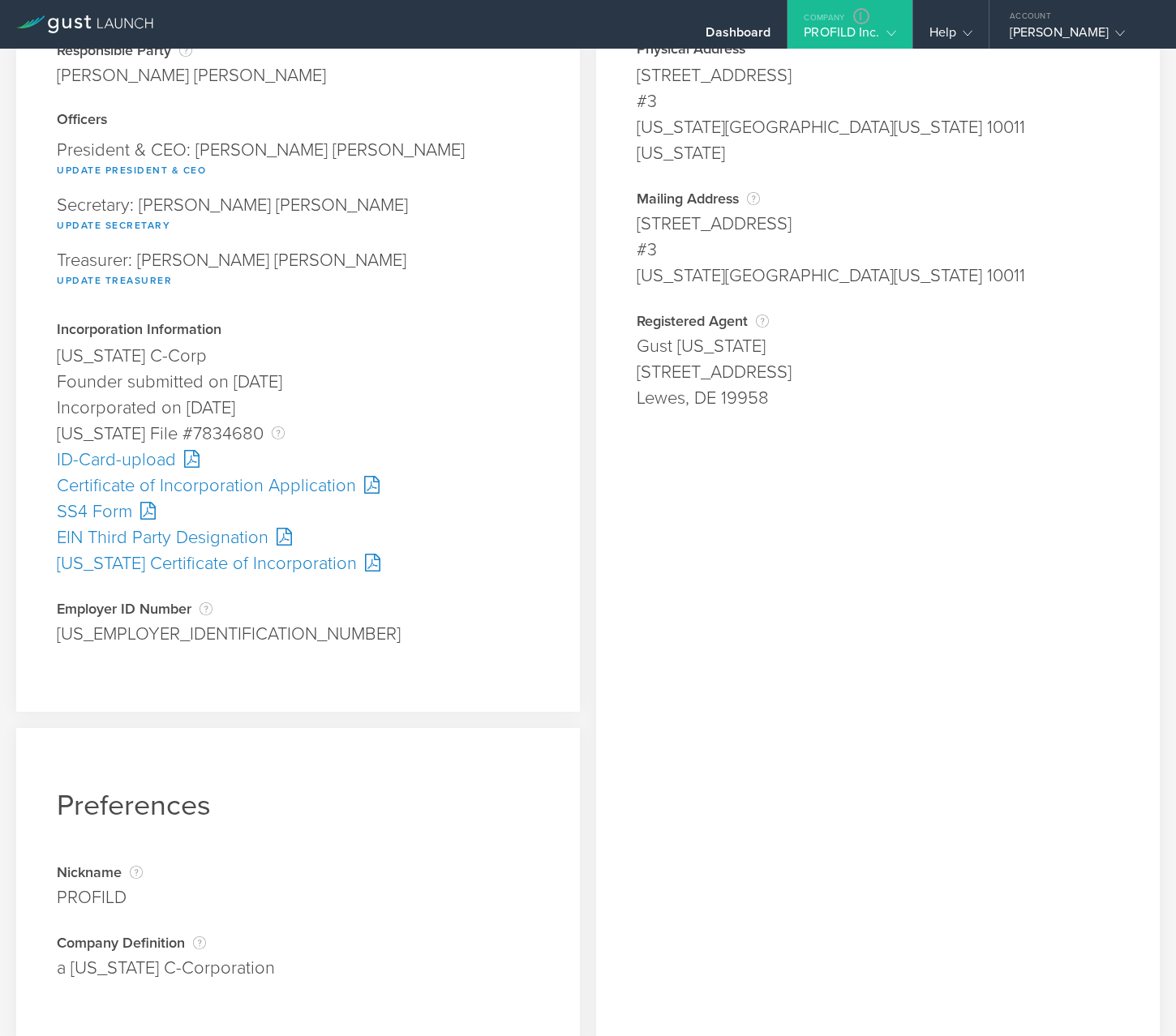
scroll to position [184, 0]
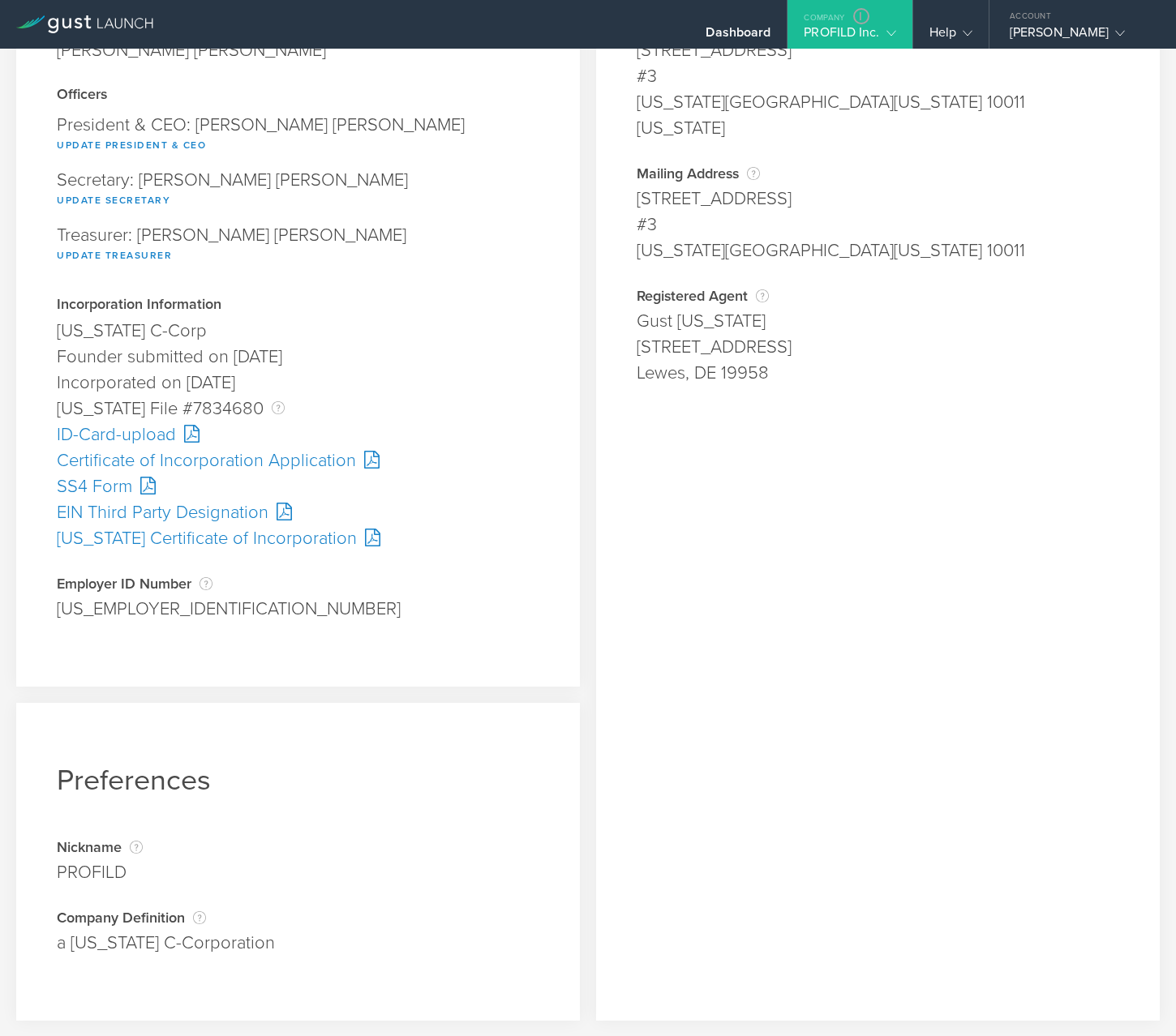
click at [93, 796] on div "PROFILD" at bounding box center [298, 871] width 482 height 26
copy div "PROFILD"
click at [197, 402] on div "Delaware File #7834680 The Delaware File Number is issued by the state of Delaw…" at bounding box center [298, 408] width 482 height 26
click at [196, 402] on div "Delaware File #7834680 The Delaware File Number is issued by the state of Delaw…" at bounding box center [298, 408] width 482 height 26
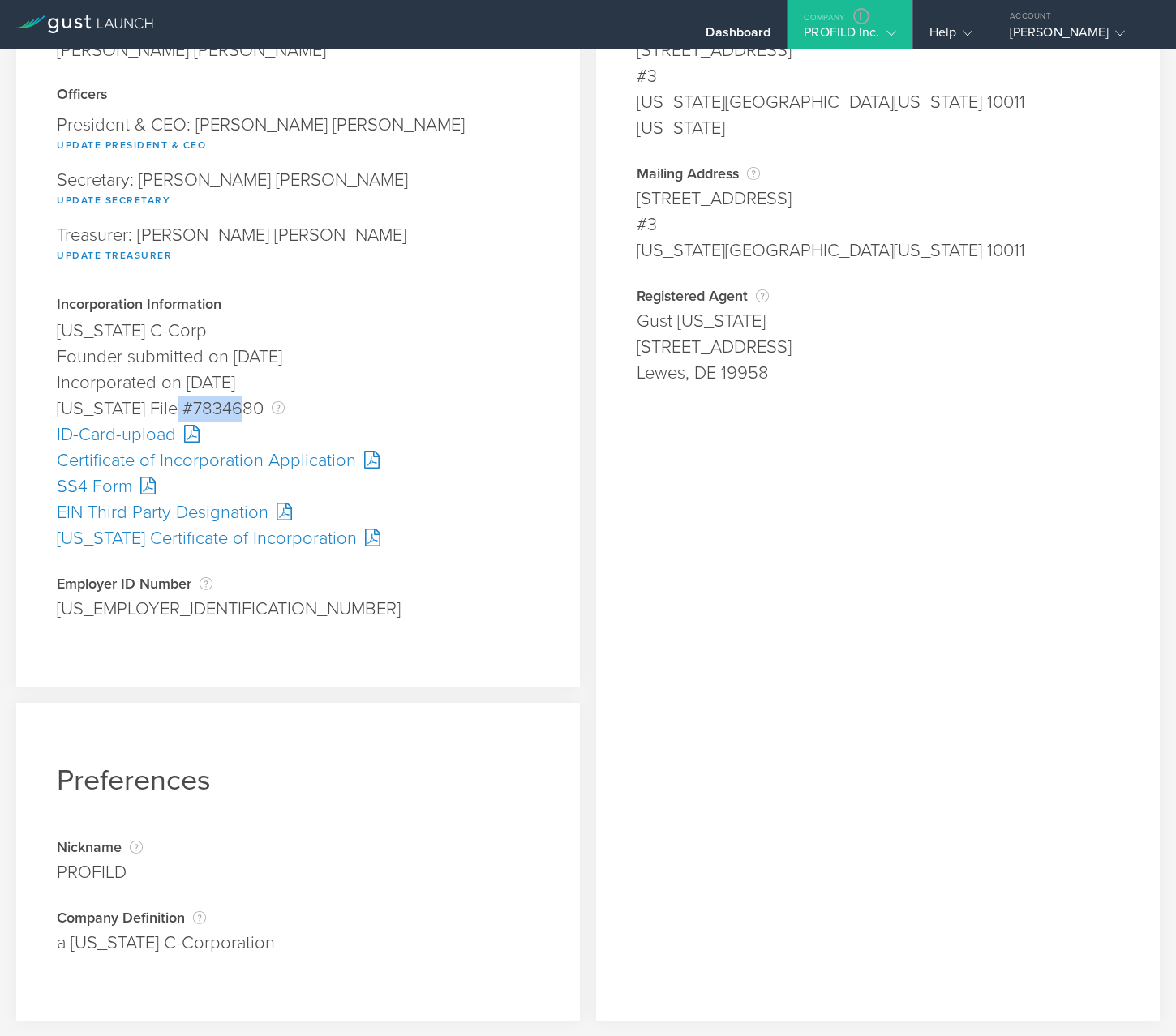
copy div "7834680"
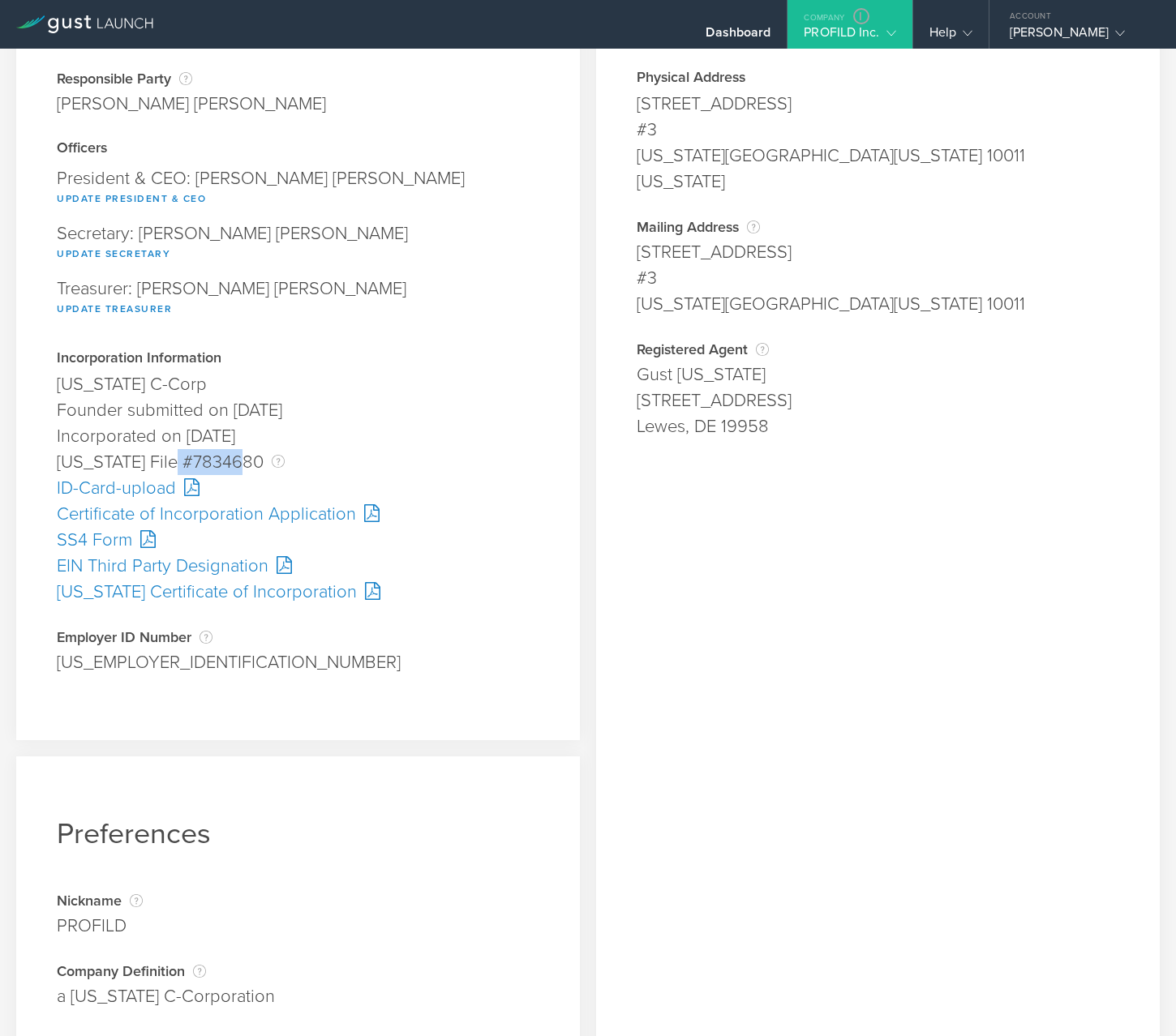
scroll to position [30, 0]
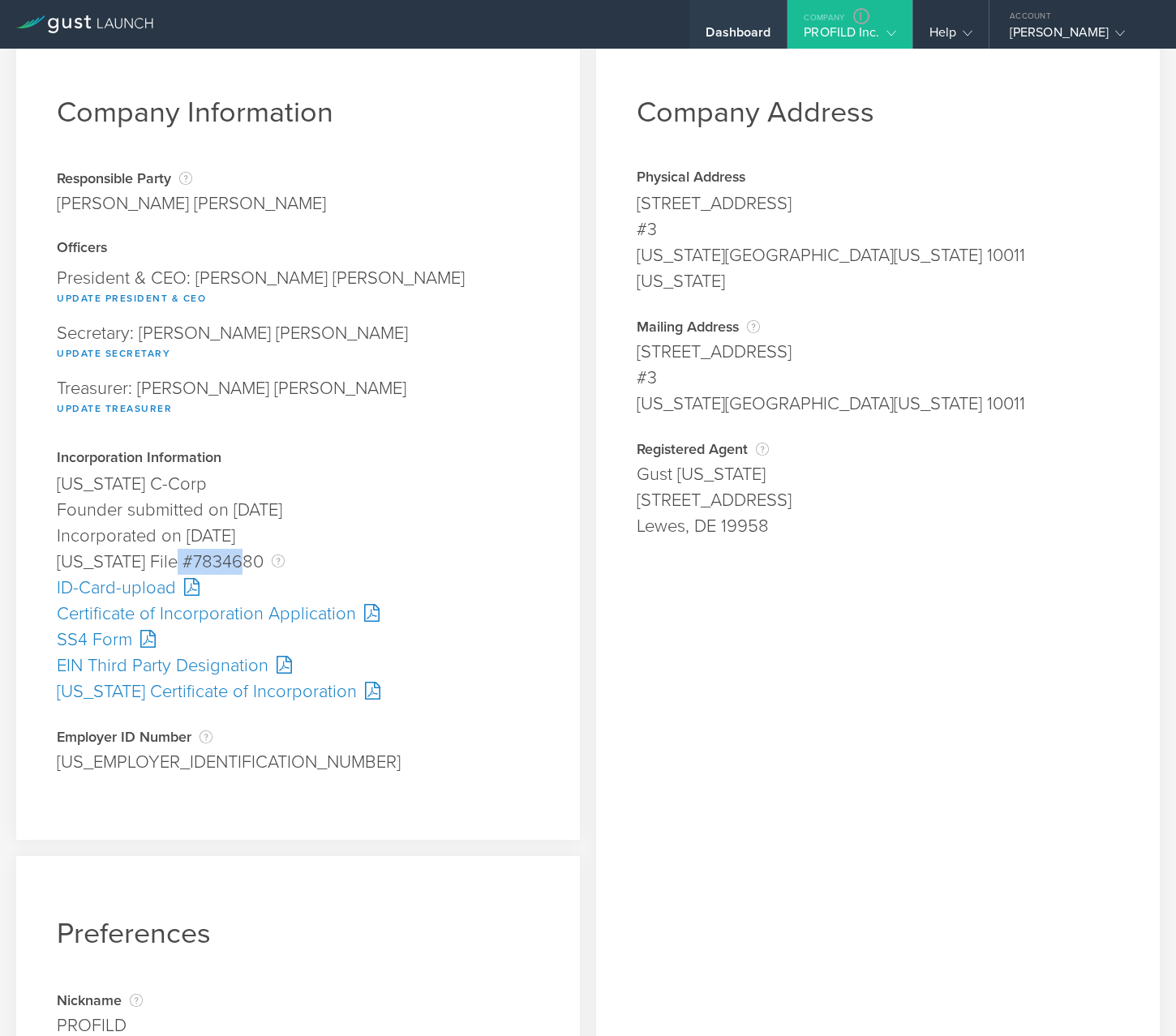
click at [770, 8] on div "Dashboard" at bounding box center [738, 24] width 98 height 49
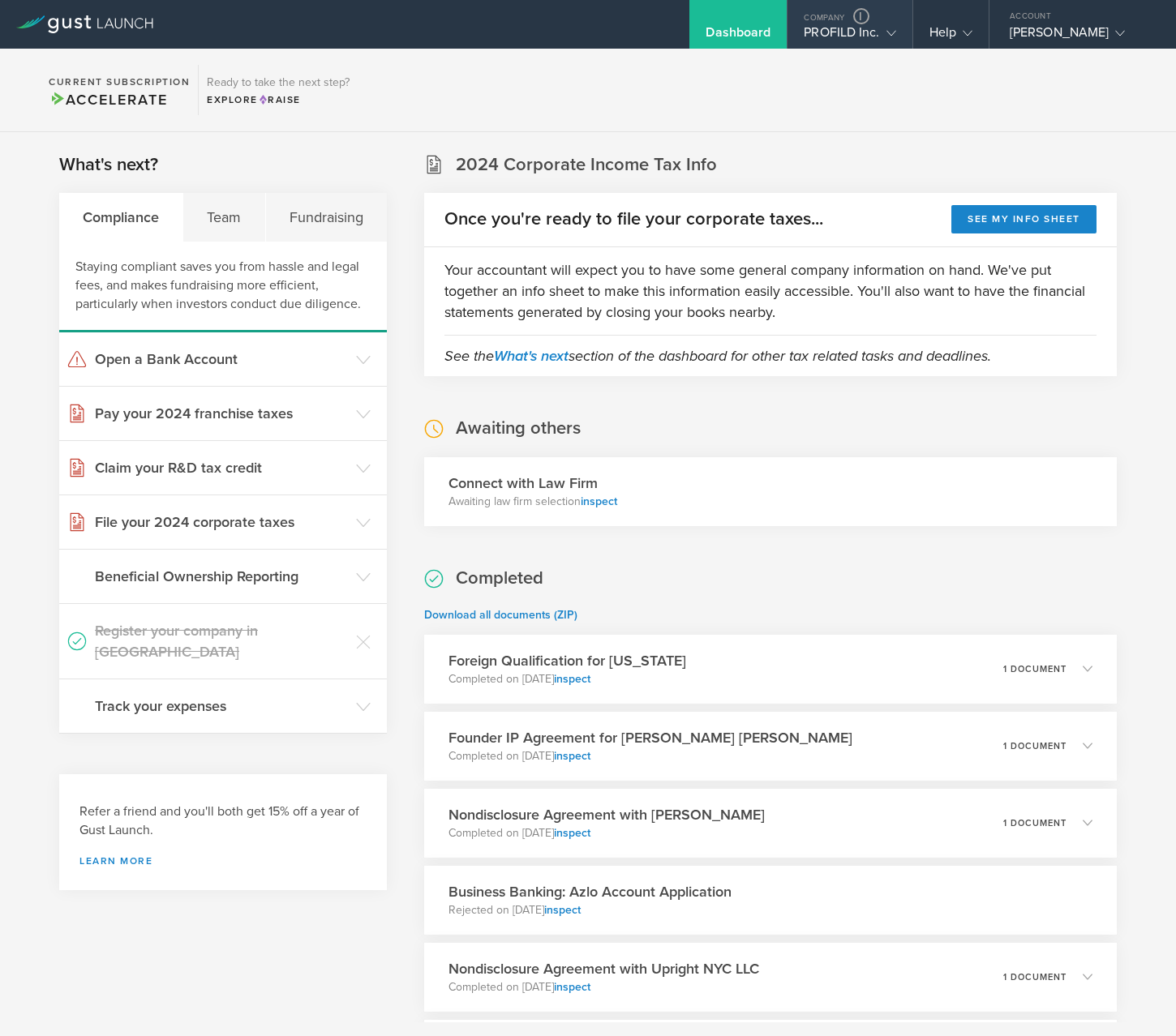
drag, startPoint x: 819, startPoint y: 31, endPoint x: 812, endPoint y: 40, distance: 11.4
click at [819, 30] on div "PROFILD Inc." at bounding box center [850, 35] width 92 height 24
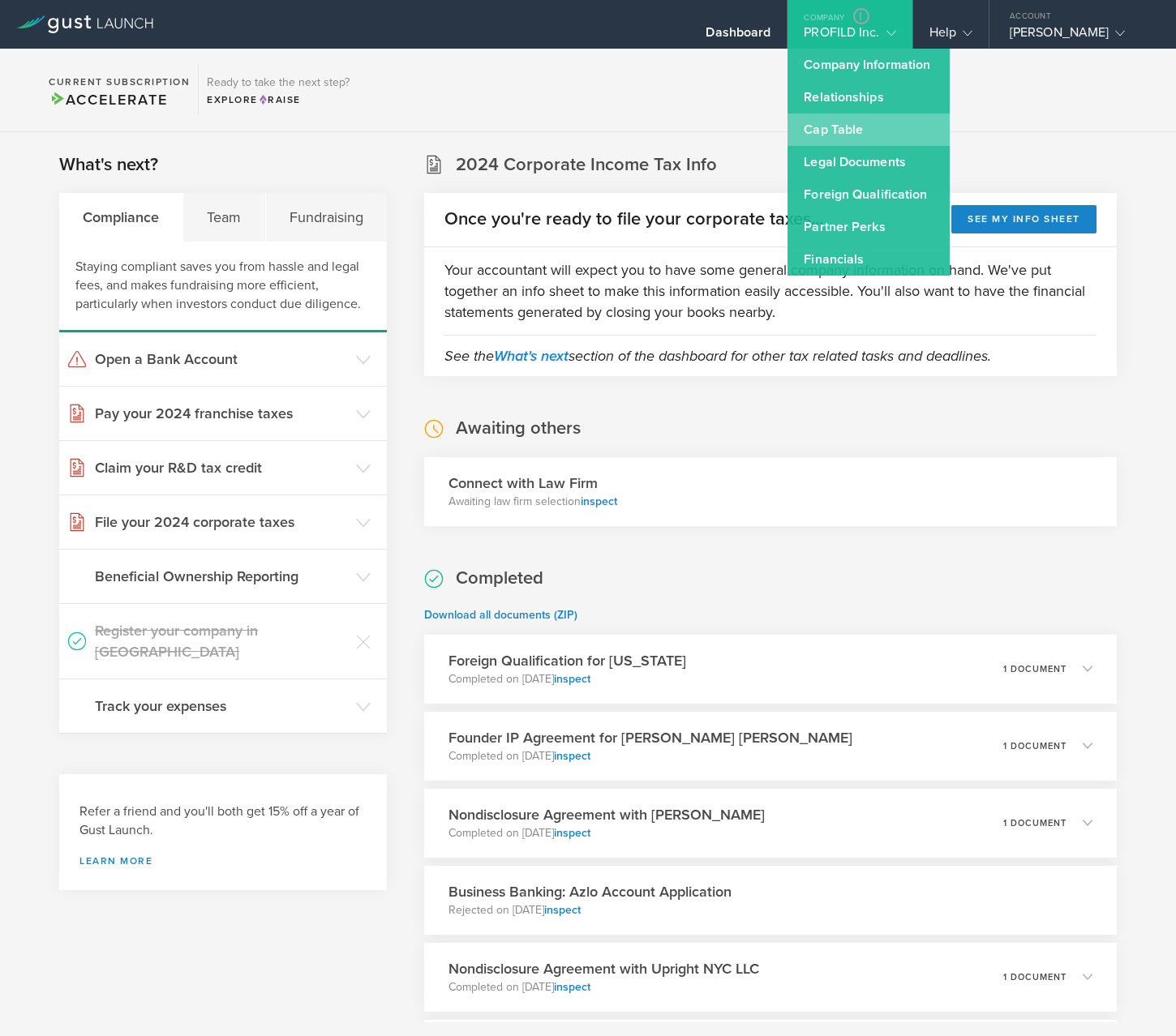
click at [813, 131] on link "Cap Table" at bounding box center [868, 130] width 162 height 33
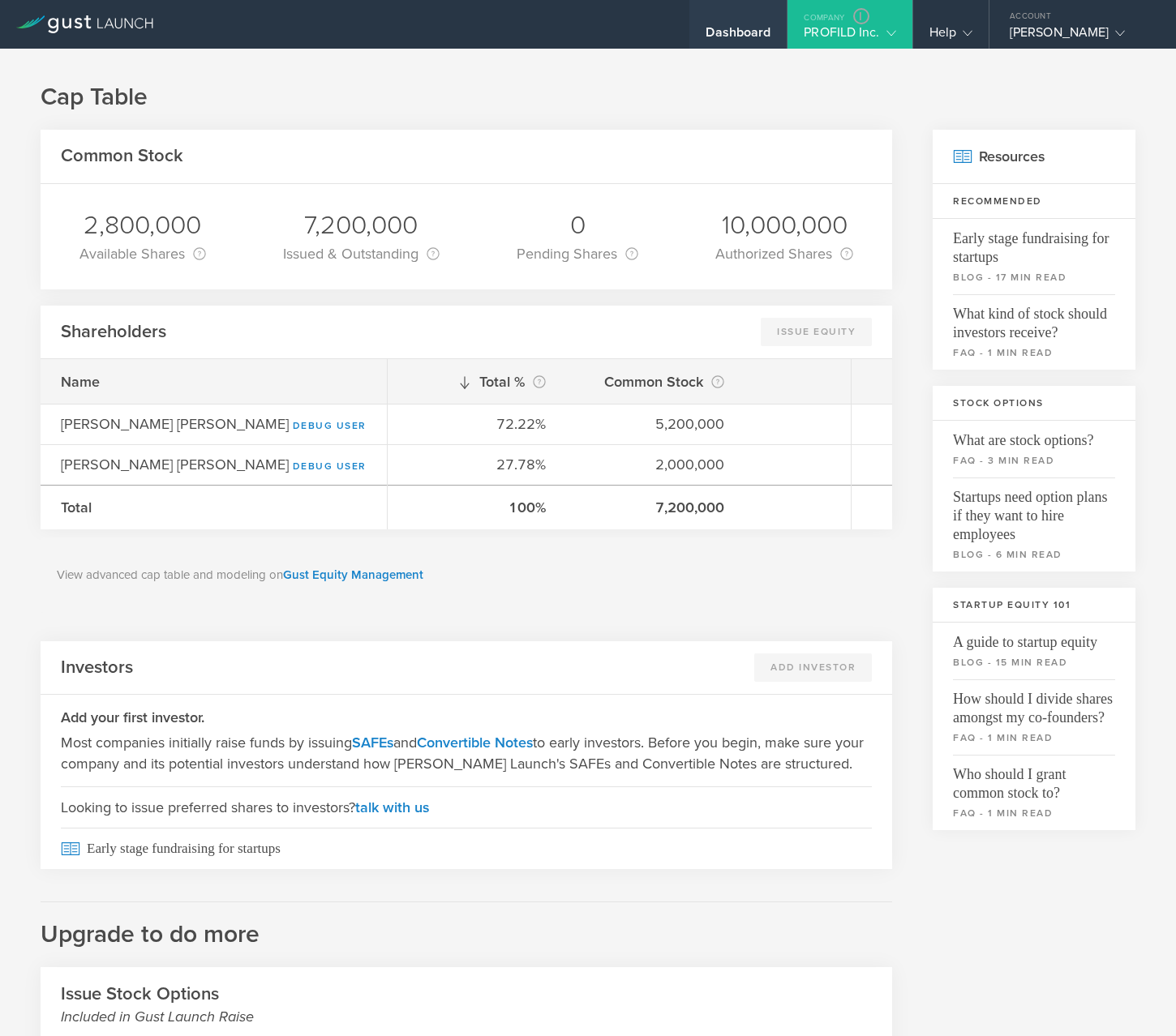
click at [754, 36] on div "Dashboard" at bounding box center [738, 35] width 65 height 24
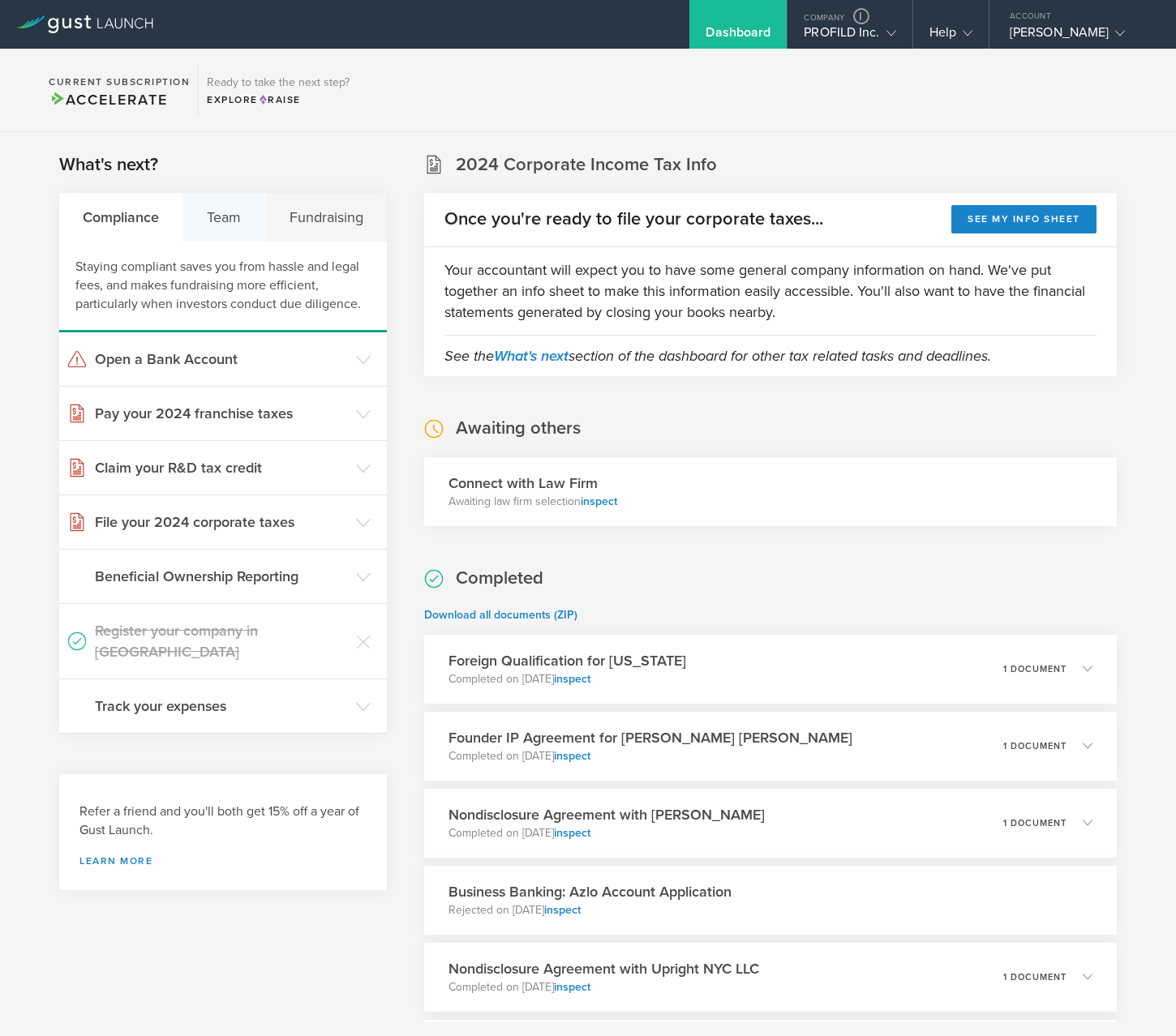
click at [249, 235] on div "Team" at bounding box center [225, 217] width 82 height 49
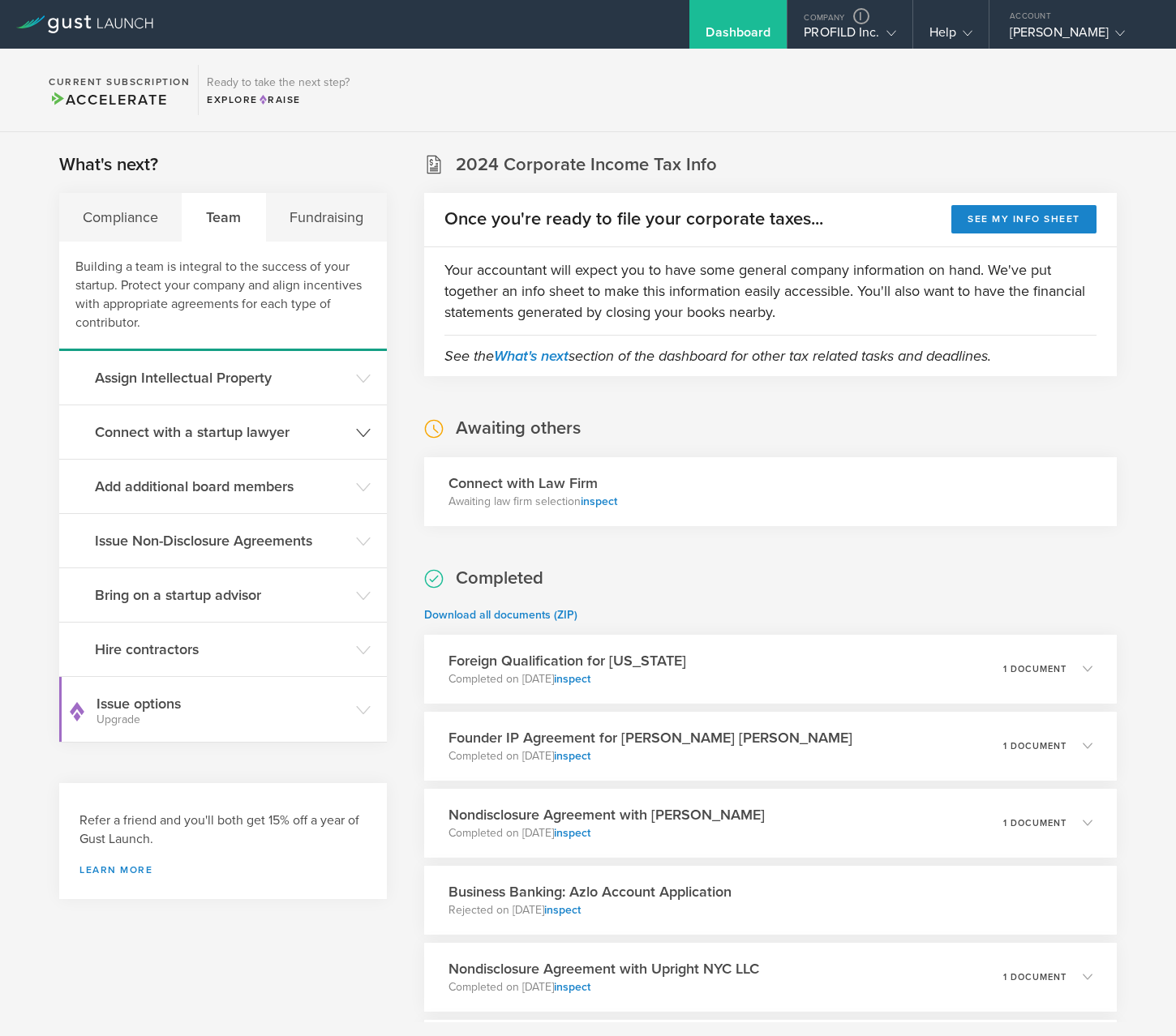
click at [289, 432] on h3 "Connect with a startup lawyer" at bounding box center [221, 432] width 253 height 21
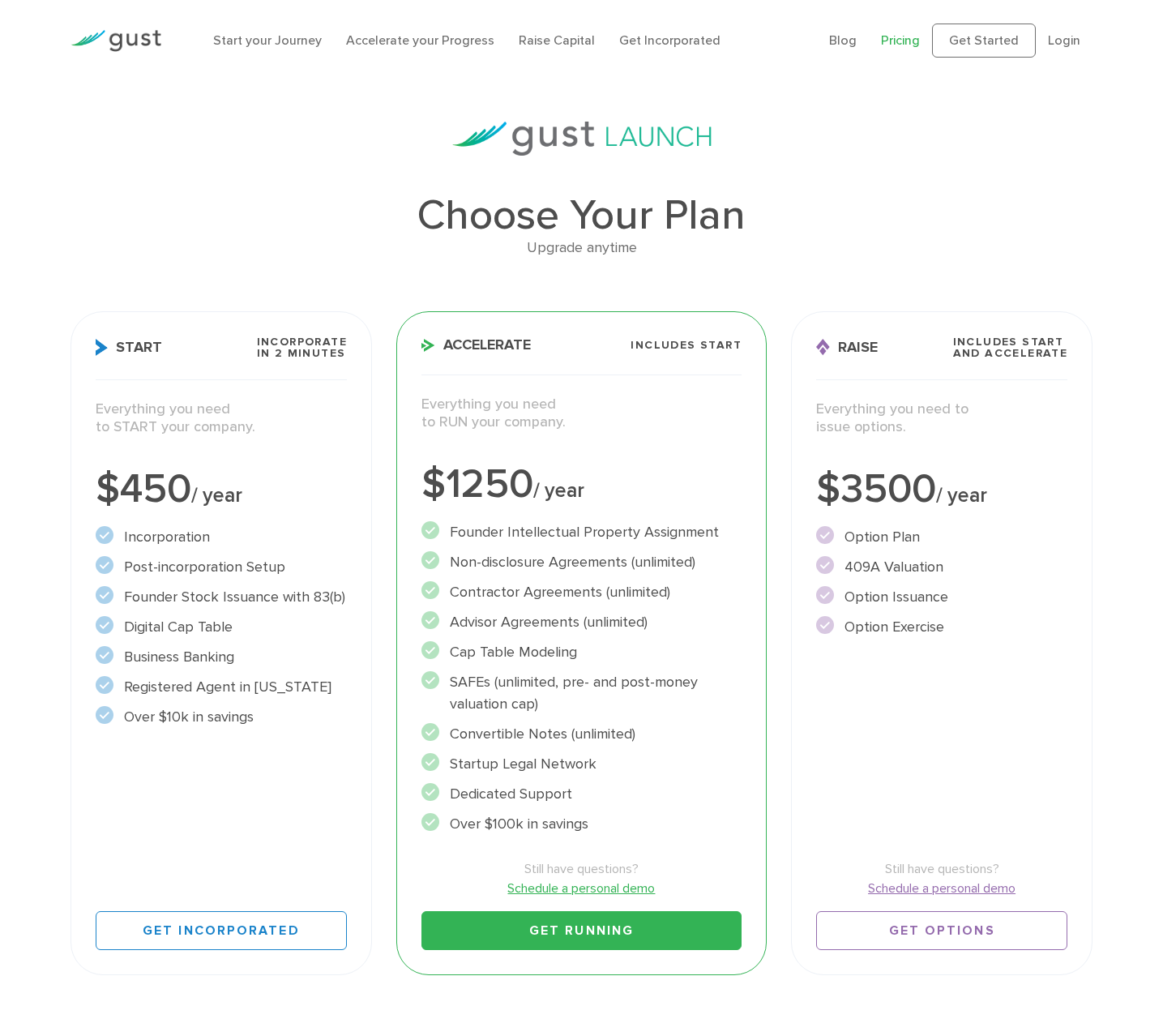
drag, startPoint x: 459, startPoint y: 545, endPoint x: 592, endPoint y: 827, distance: 311.8
click at [593, 828] on ul "Founder Intellectual Property Assignment" at bounding box center [582, 678] width 320 height 314
click at [591, 827] on li "Over $100k in savings" at bounding box center [582, 824] width 320 height 22
click at [461, 527] on li "Founder Intellectual Property Assignment" at bounding box center [582, 532] width 320 height 22
drag, startPoint x: 448, startPoint y: 531, endPoint x: 644, endPoint y: 818, distance: 347.5
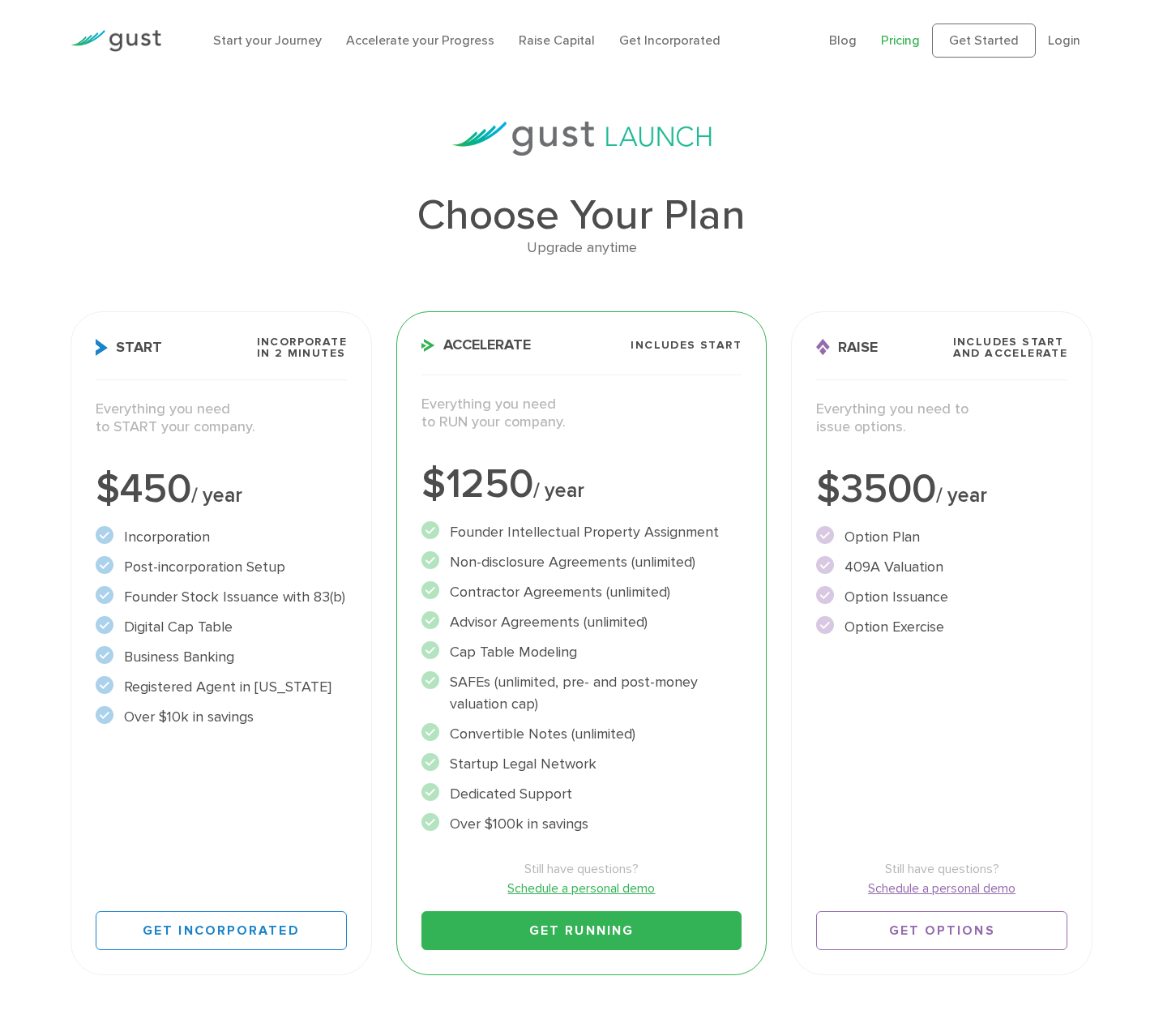
click at [644, 818] on ul "Founder Intellectual Property Assignment" at bounding box center [582, 678] width 320 height 314
drag, startPoint x: 641, startPoint y: 816, endPoint x: 630, endPoint y: 807, distance: 14.2
click at [635, 811] on ul "Founder Intellectual Property Assignment" at bounding box center [582, 678] width 320 height 314
drag, startPoint x: 445, startPoint y: 668, endPoint x: 640, endPoint y: 726, distance: 203.4
click at [640, 726] on ul "Founder Intellectual Property Assignment" at bounding box center [582, 678] width 320 height 314
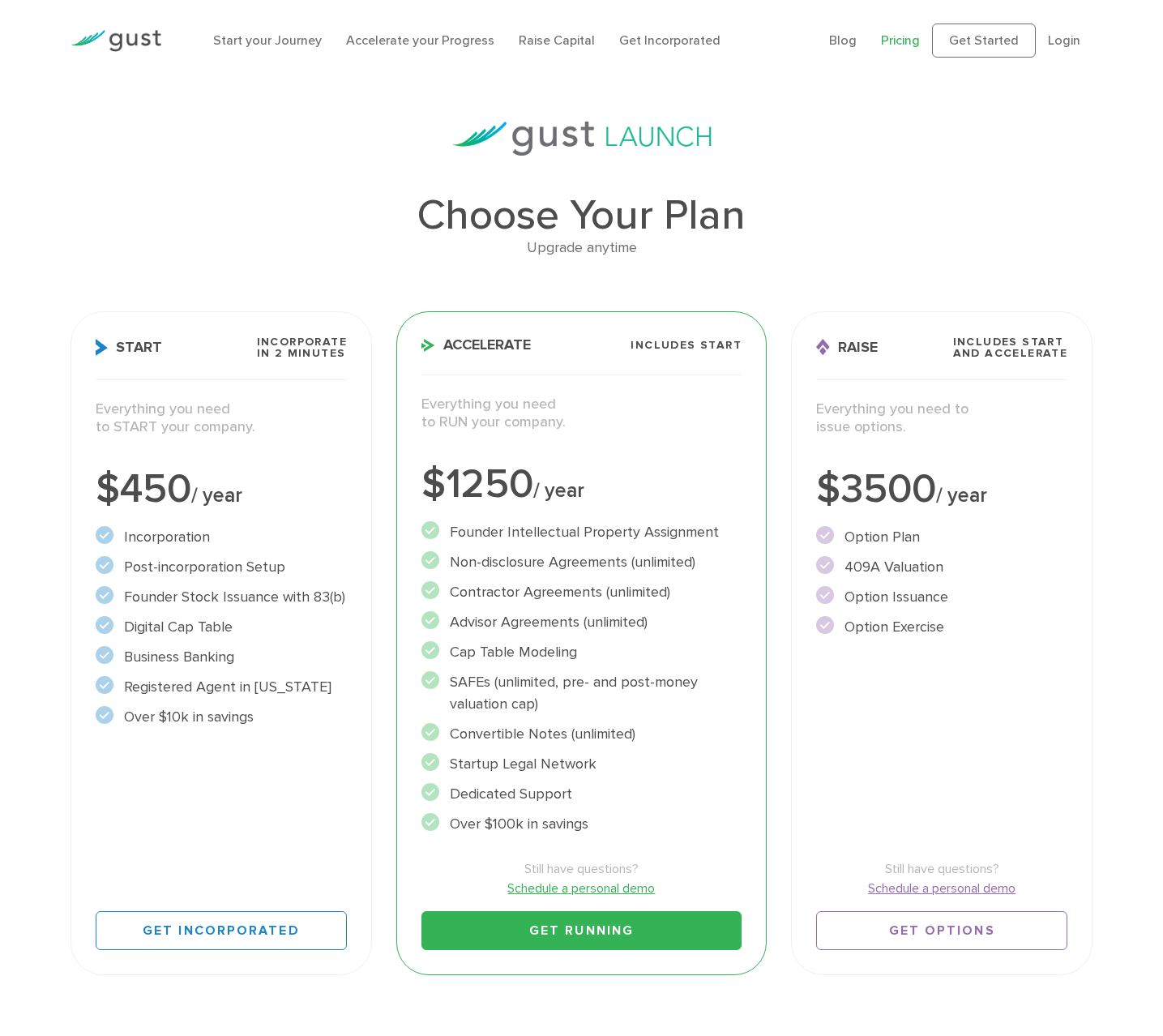
drag, startPoint x: 445, startPoint y: 586, endPoint x: 693, endPoint y: 586, distance: 248.0
click at [693, 586] on li "Contractor Agreements (unlimited)" at bounding box center [582, 592] width 320 height 22
drag, startPoint x: 122, startPoint y: 722, endPoint x: 372, endPoint y: 725, distance: 250.0
click at [136, 721] on li "Over $10k in savings" at bounding box center [221, 716] width 252 height 22
drag, startPoint x: 310, startPoint y: 722, endPoint x: 85, endPoint y: 520, distance: 302.4
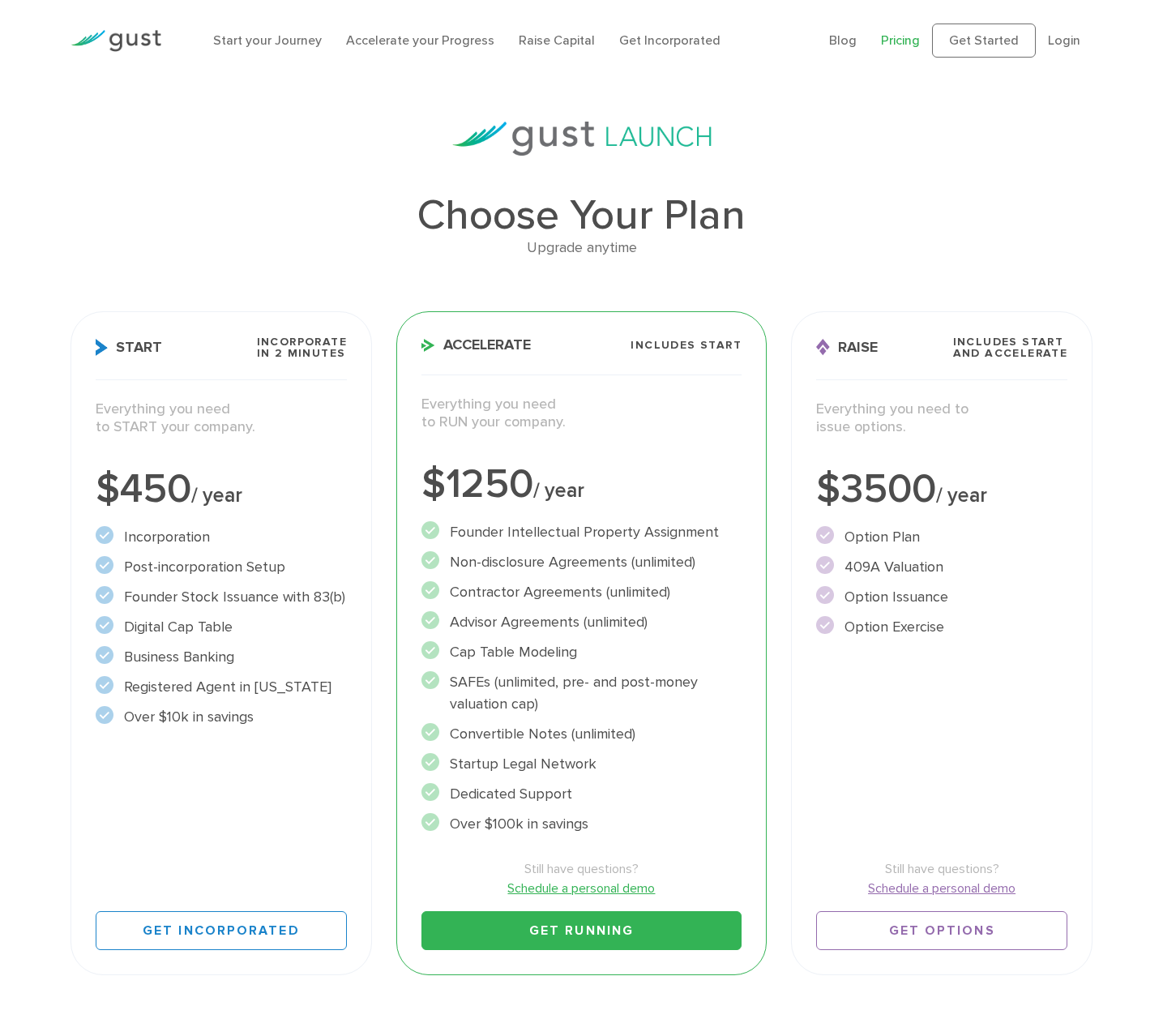
click at [85, 520] on div "Start Incorporate in 2 Minutes Everything you need to START your company. $450 …" at bounding box center [221, 643] width 301 height 664
click at [502, 628] on li "Advisor Agreements (unlimited)" at bounding box center [582, 622] width 320 height 22
drag, startPoint x: 494, startPoint y: 540, endPoint x: 612, endPoint y: 741, distance: 233.1
click at [597, 717] on ul "Founder Intellectual Property Assignment" at bounding box center [582, 678] width 320 height 314
